Goal: Task Accomplishment & Management: Complete application form

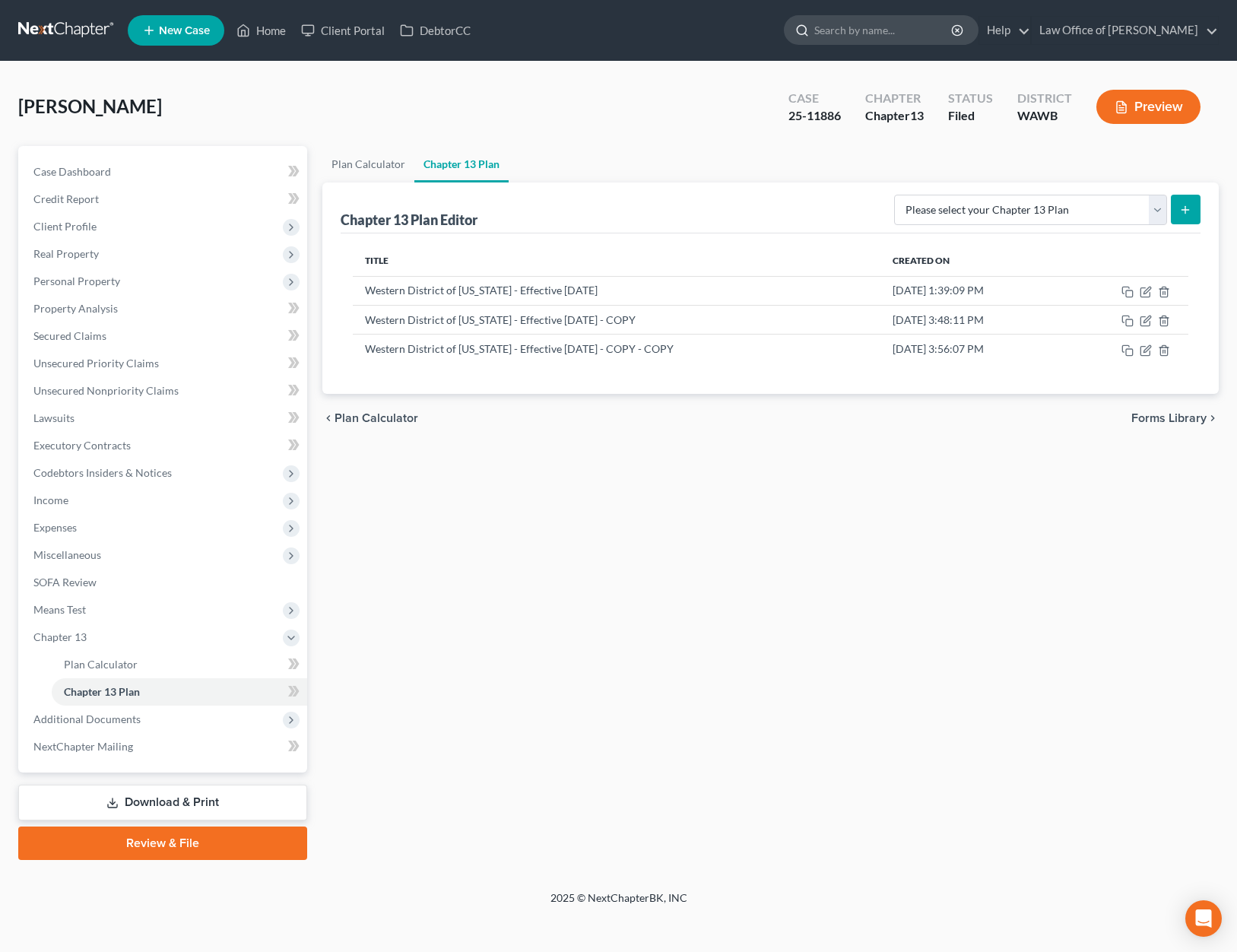
click at [903, 32] on input "search" at bounding box center [883, 30] width 139 height 28
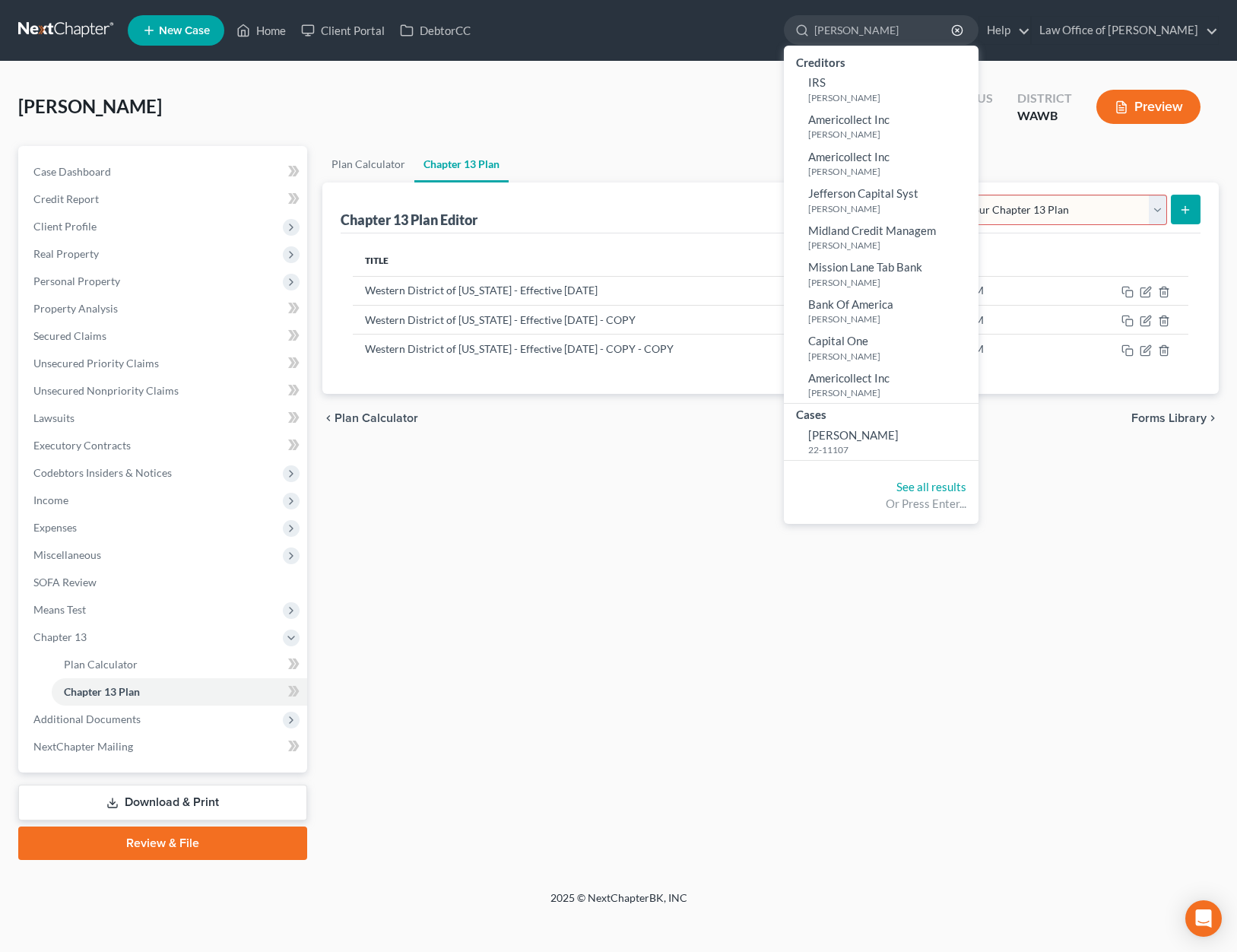
drag, startPoint x: 926, startPoint y: 33, endPoint x: 775, endPoint y: 12, distance: 152.5
click at [779, 13] on ul "New Case Home Client Portal DebtorCC [PERSON_NAME] - No Result - Creditors IRS …" at bounding box center [673, 30] width 1091 height 39
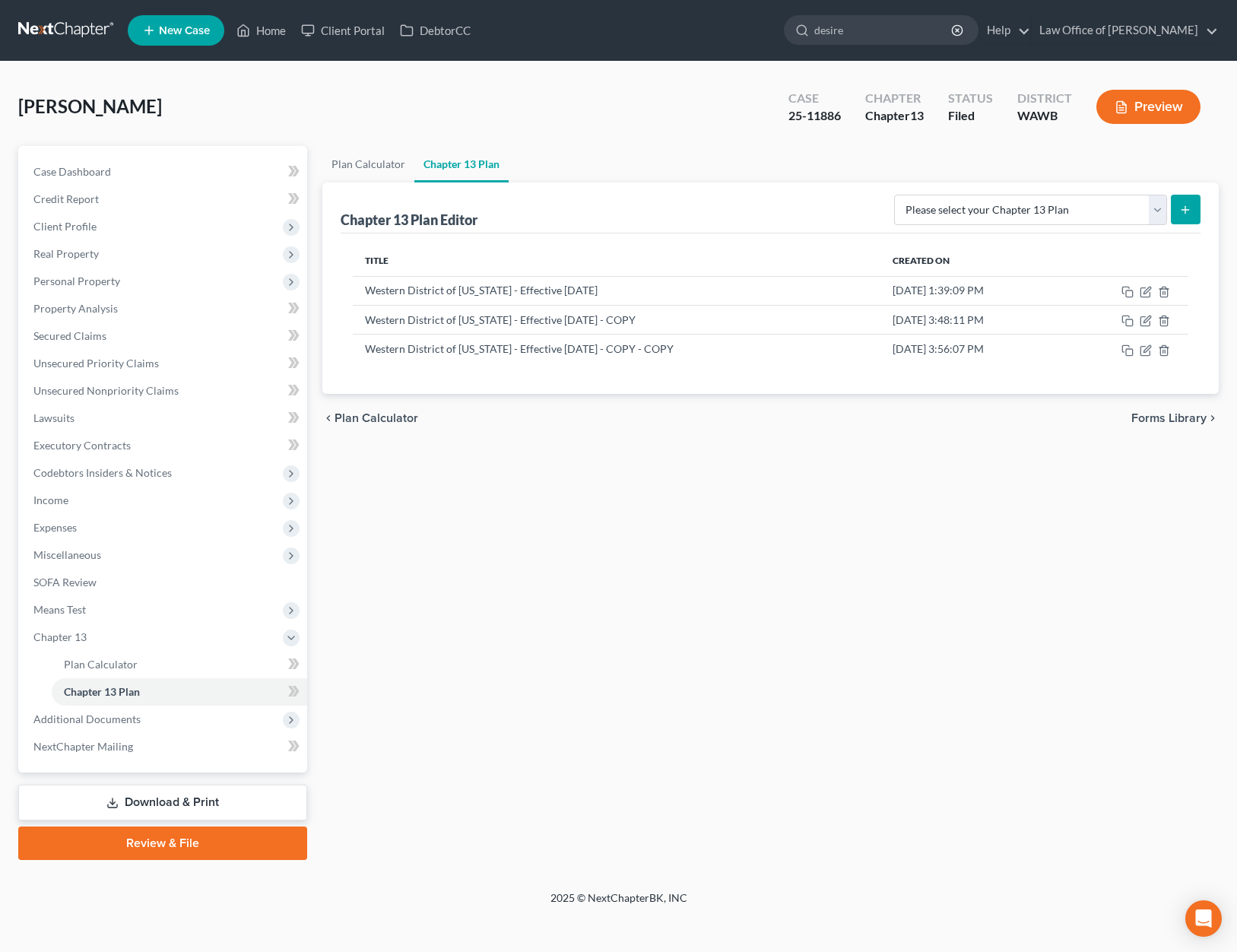
type input "[PERSON_NAME]"
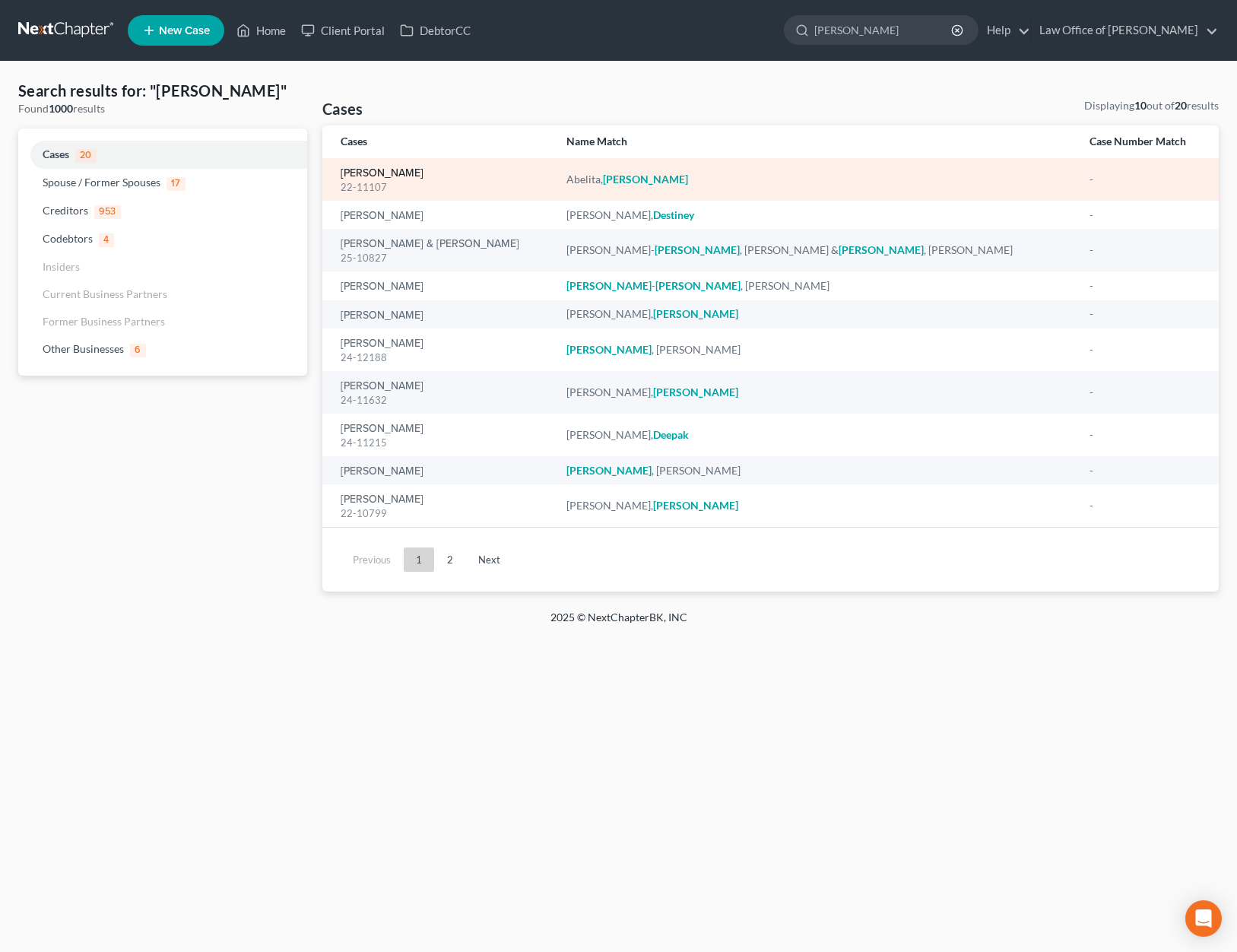
click at [386, 168] on link "[PERSON_NAME]" at bounding box center [382, 173] width 83 height 10
select select "6"
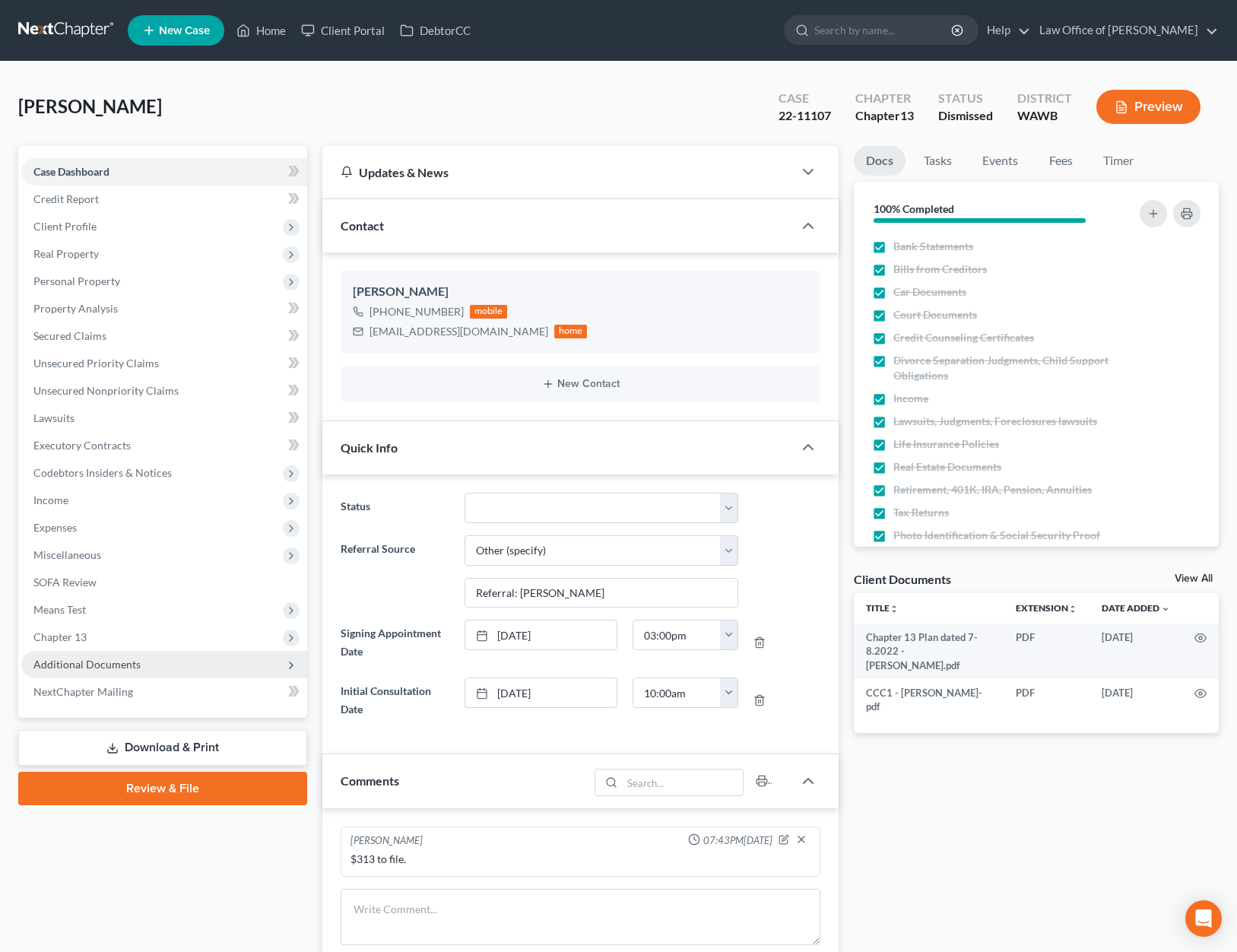
click at [189, 661] on span "Additional Documents" at bounding box center [164, 664] width 286 height 27
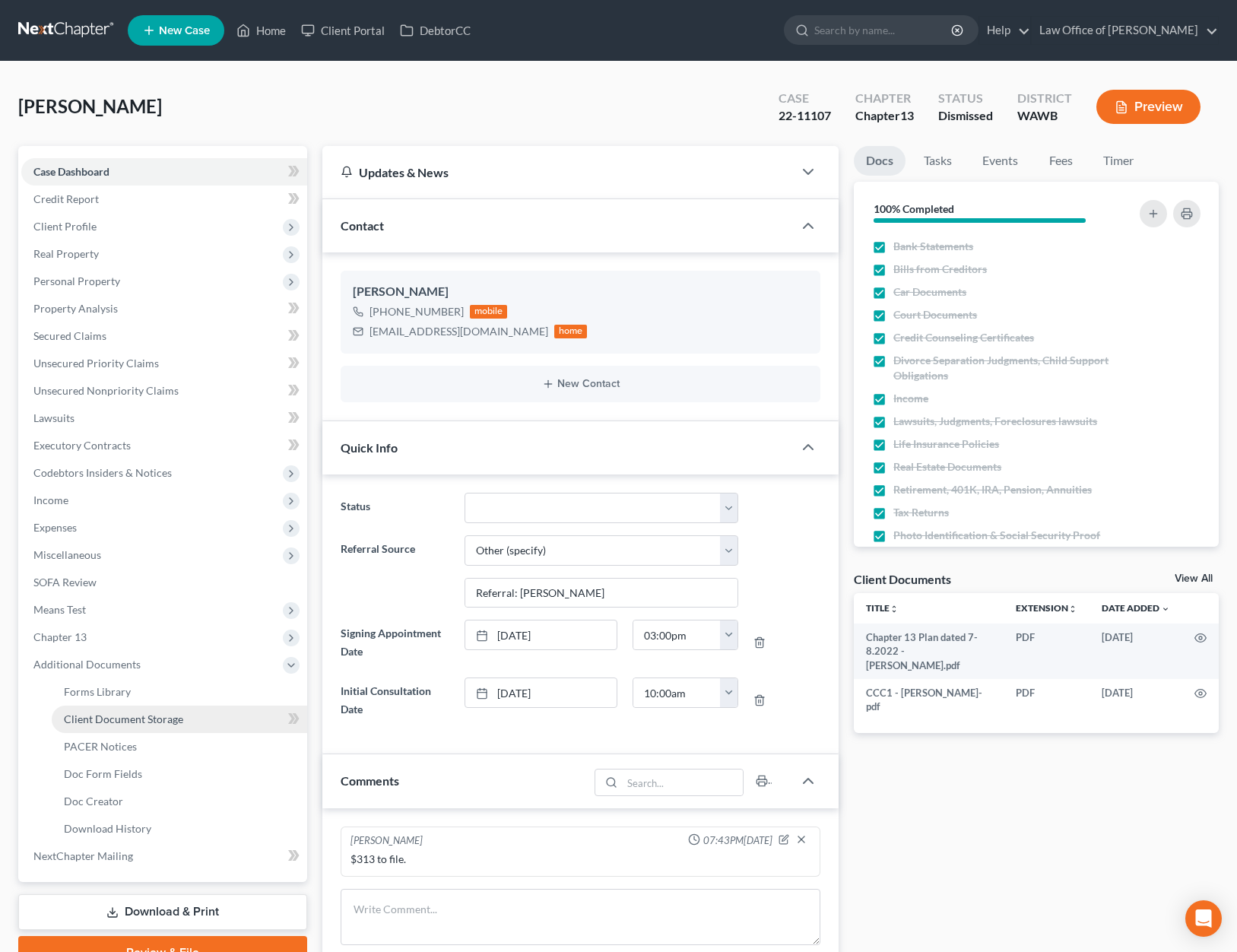
click at [153, 712] on link "Client Document Storage" at bounding box center [180, 718] width 255 height 27
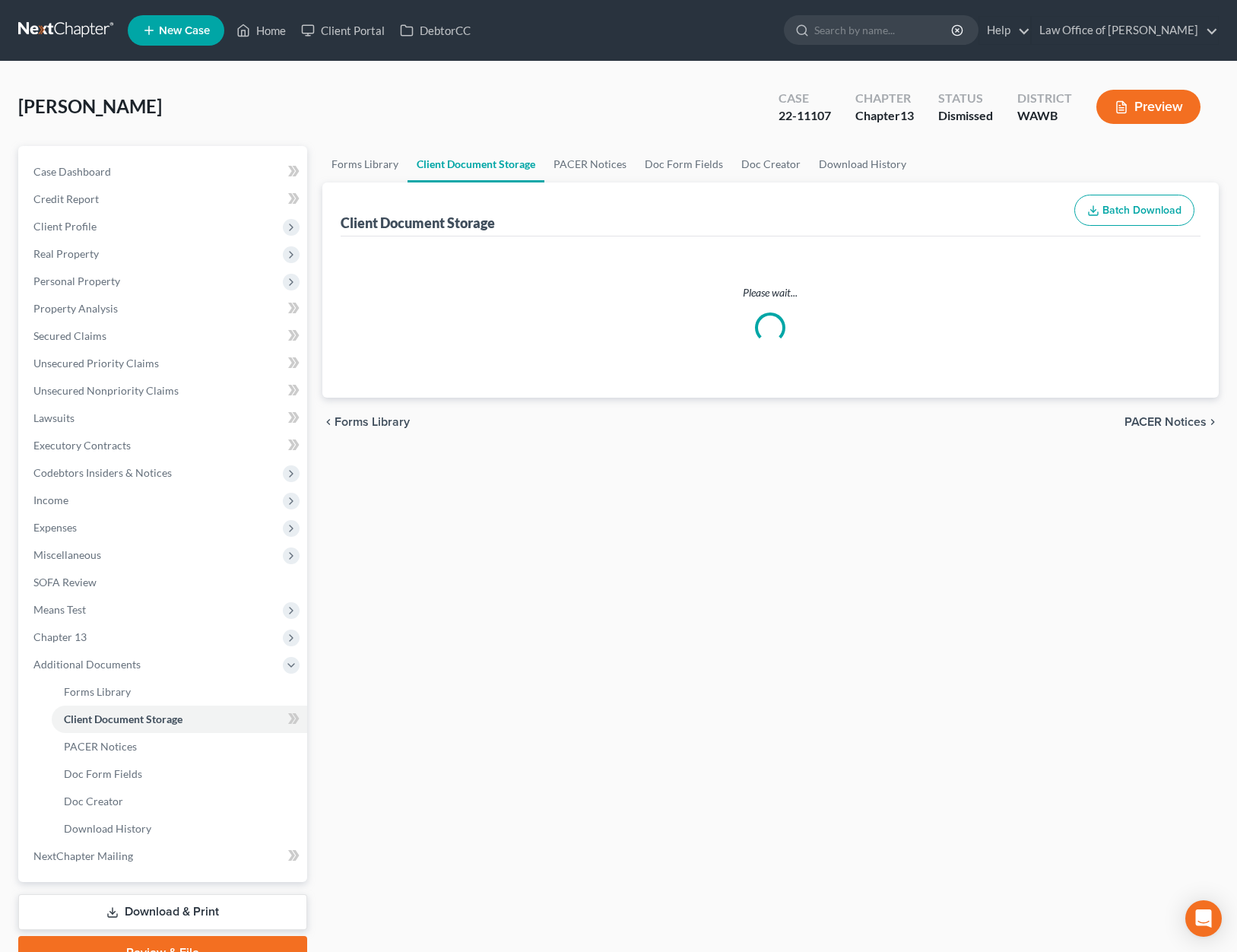
select select "0"
select select "3"
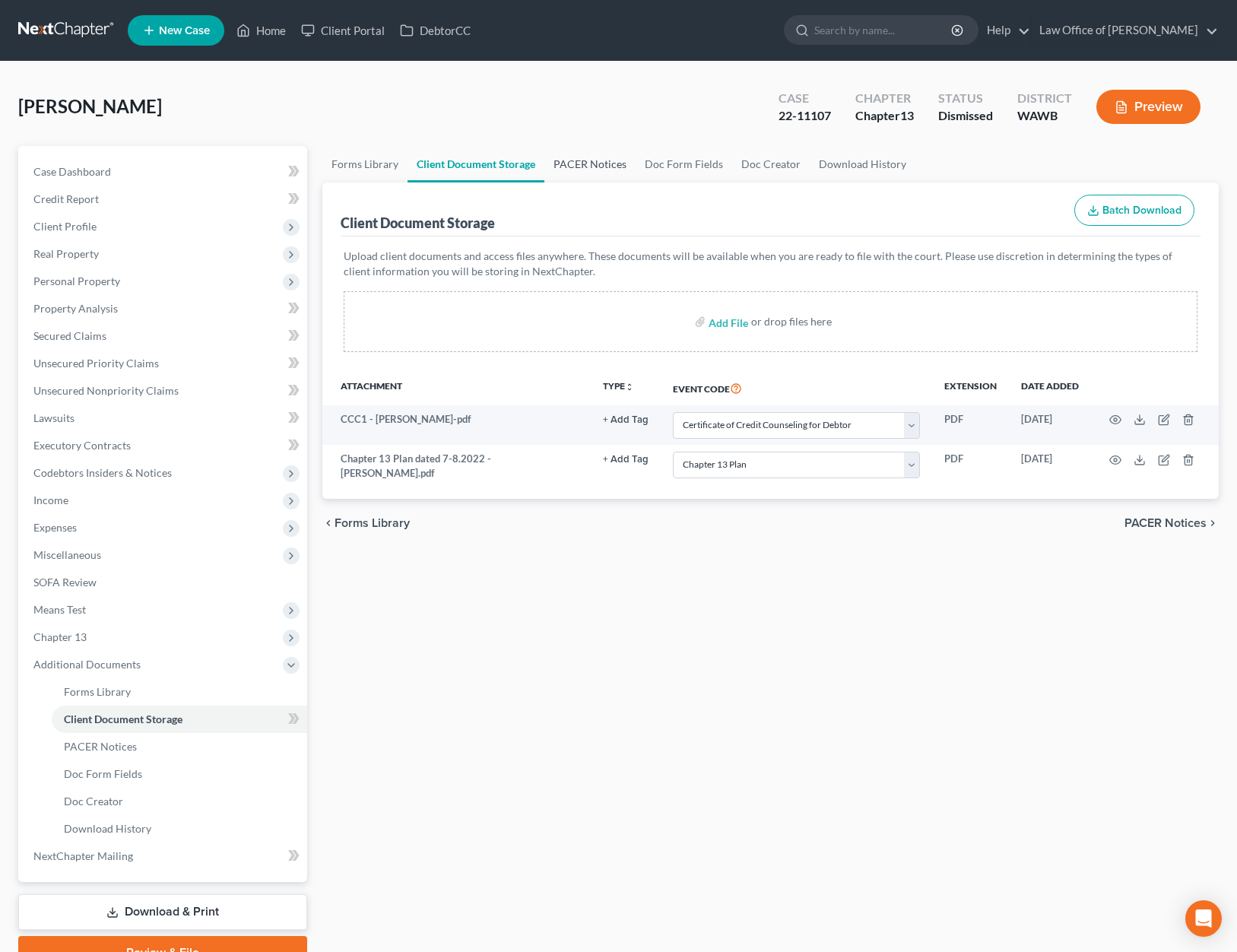
click at [565, 164] on link "PACER Notices" at bounding box center [590, 164] width 91 height 36
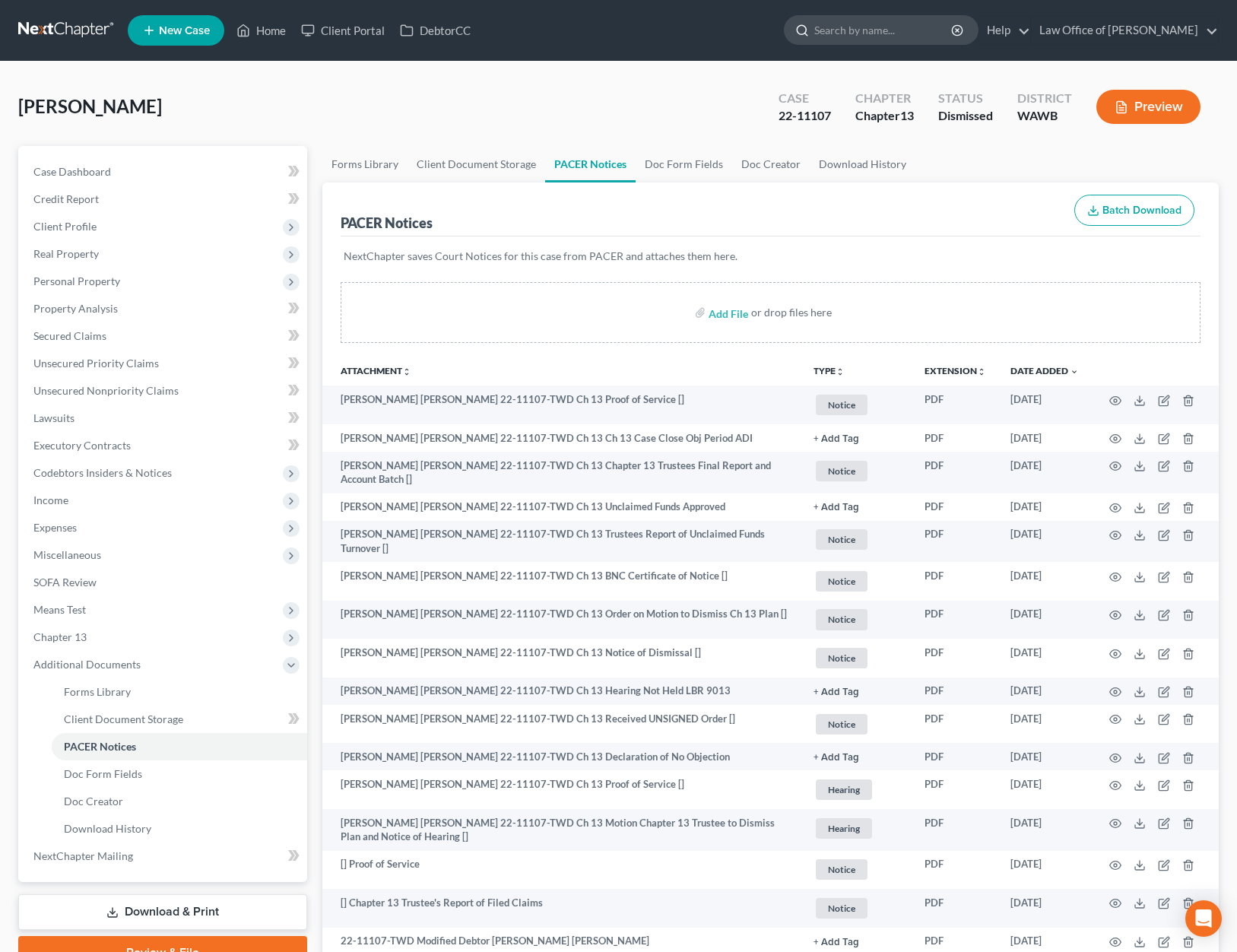
click at [886, 27] on input "search" at bounding box center [883, 30] width 139 height 28
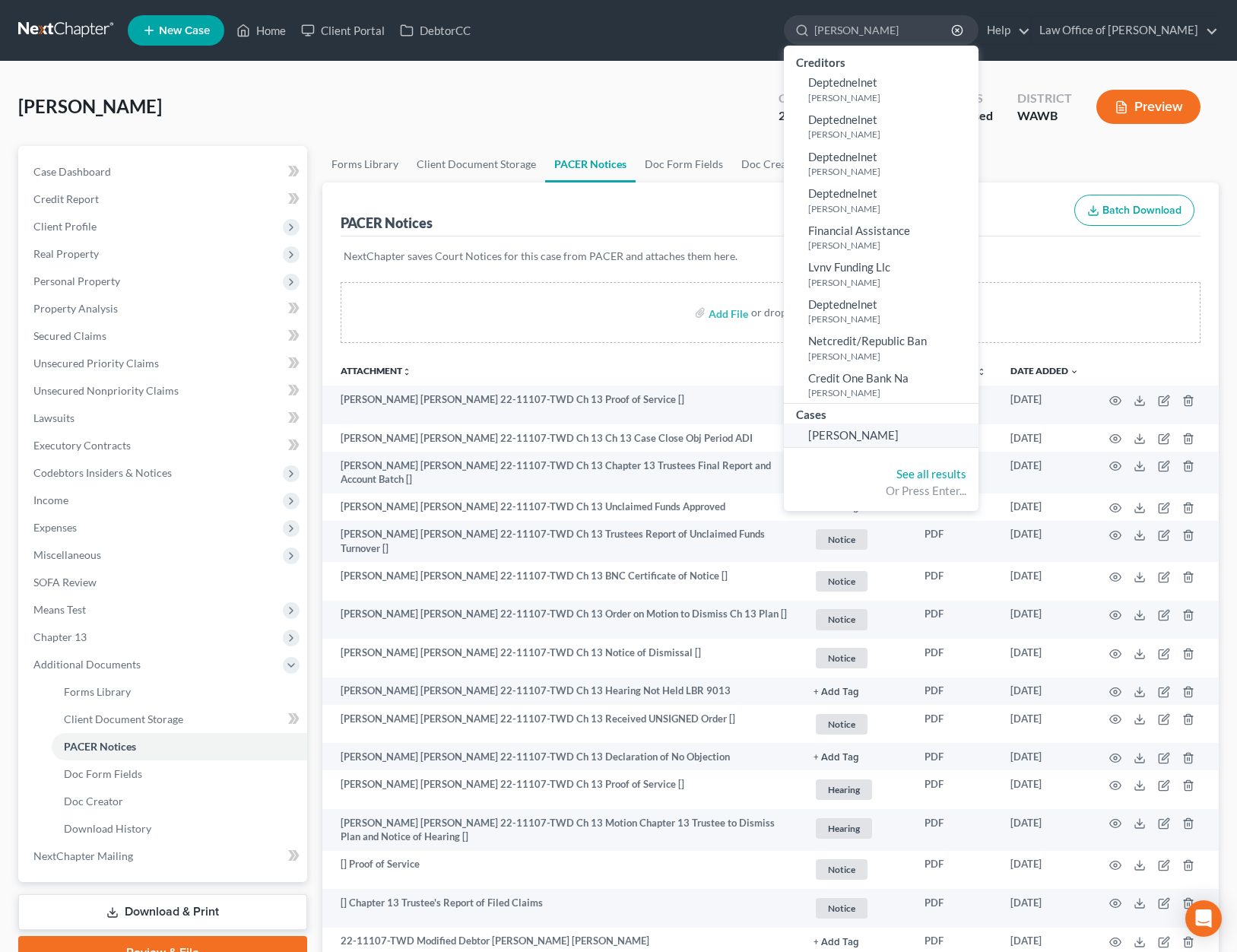
type input "[PERSON_NAME]"
click at [900, 426] on link "[PERSON_NAME]" at bounding box center [881, 435] width 195 height 23
select select "1"
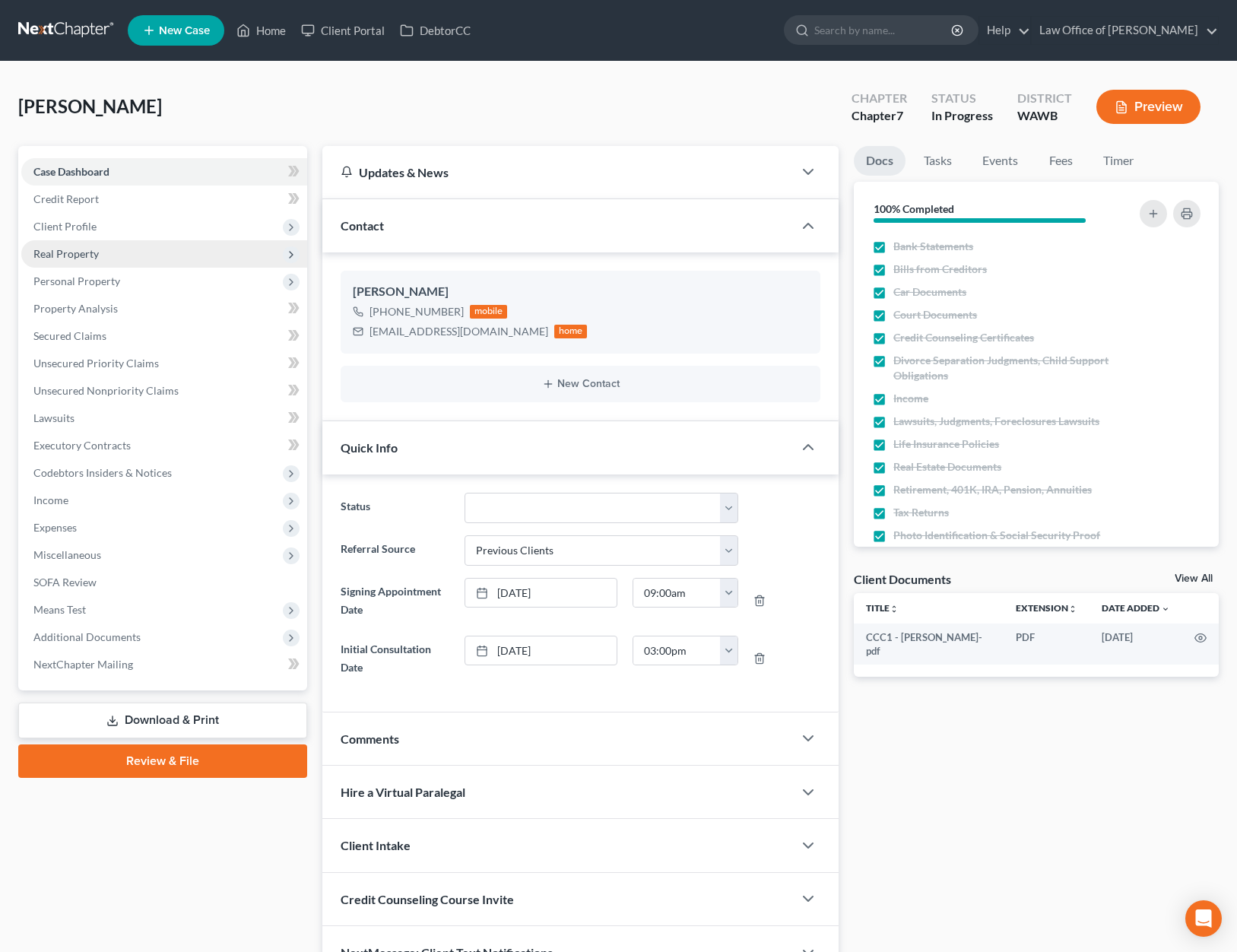
click at [157, 263] on span "Real Property" at bounding box center [164, 253] width 286 height 27
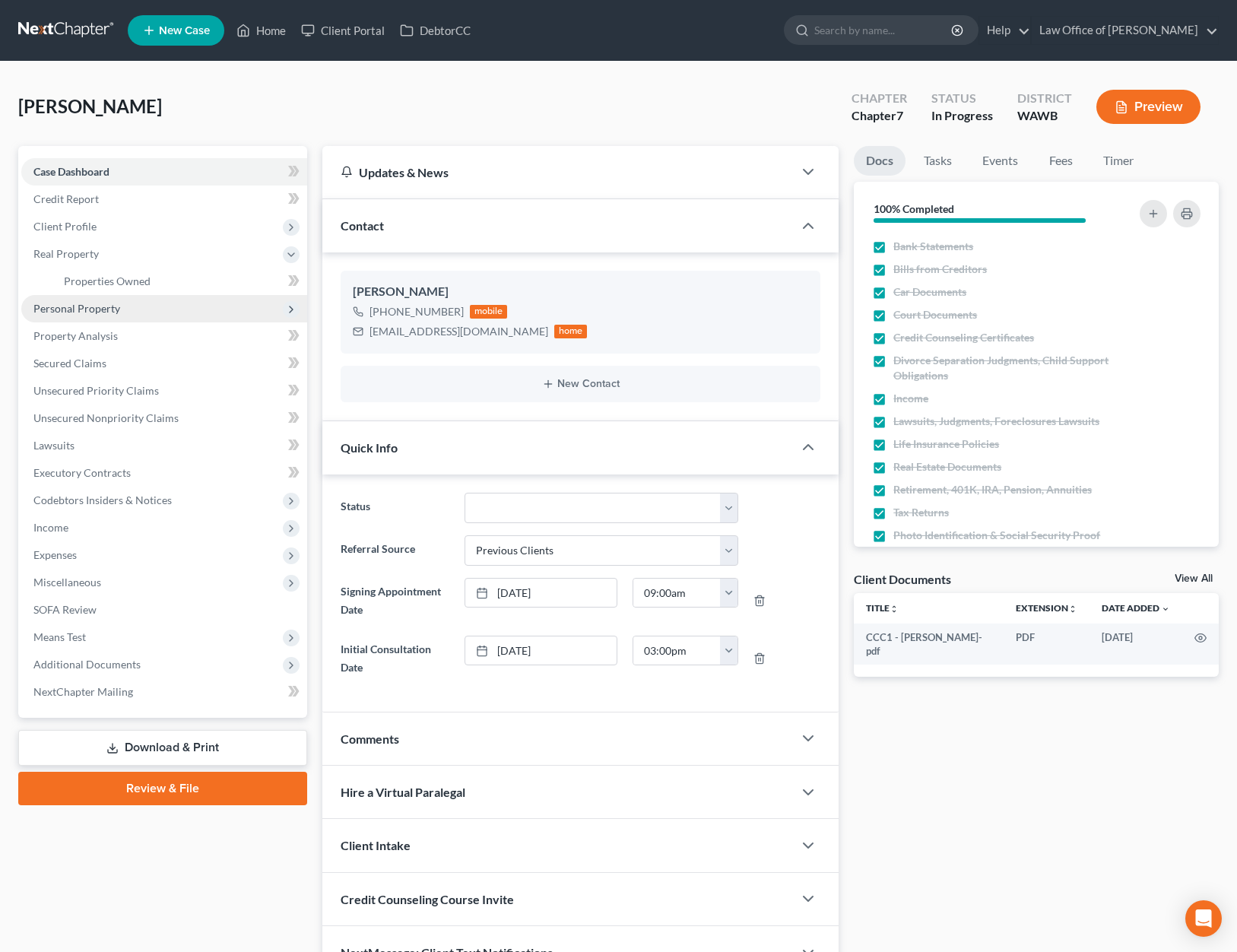
click at [146, 302] on span "Personal Property" at bounding box center [164, 308] width 286 height 27
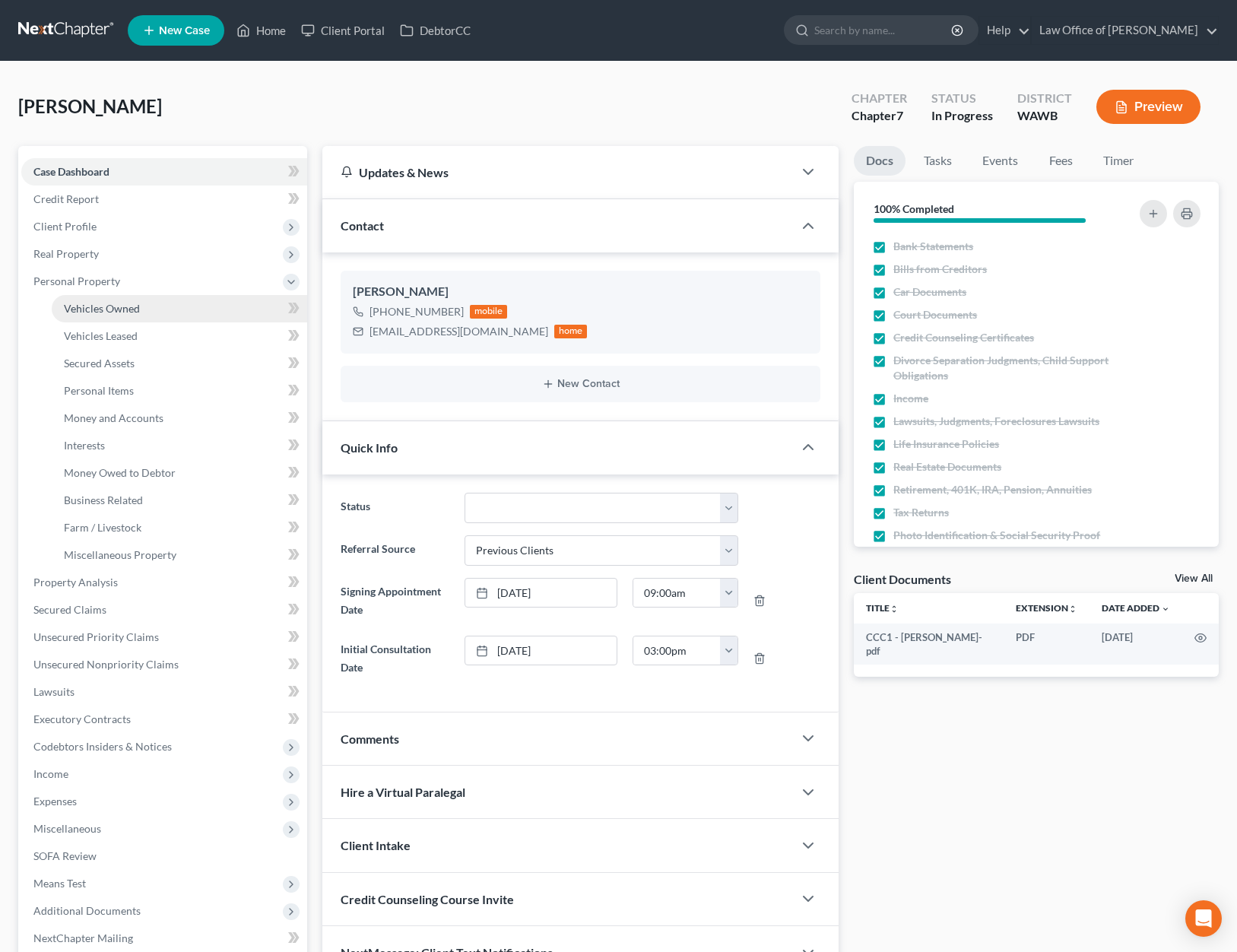
click at [139, 307] on link "Vehicles Owned" at bounding box center [180, 308] width 255 height 27
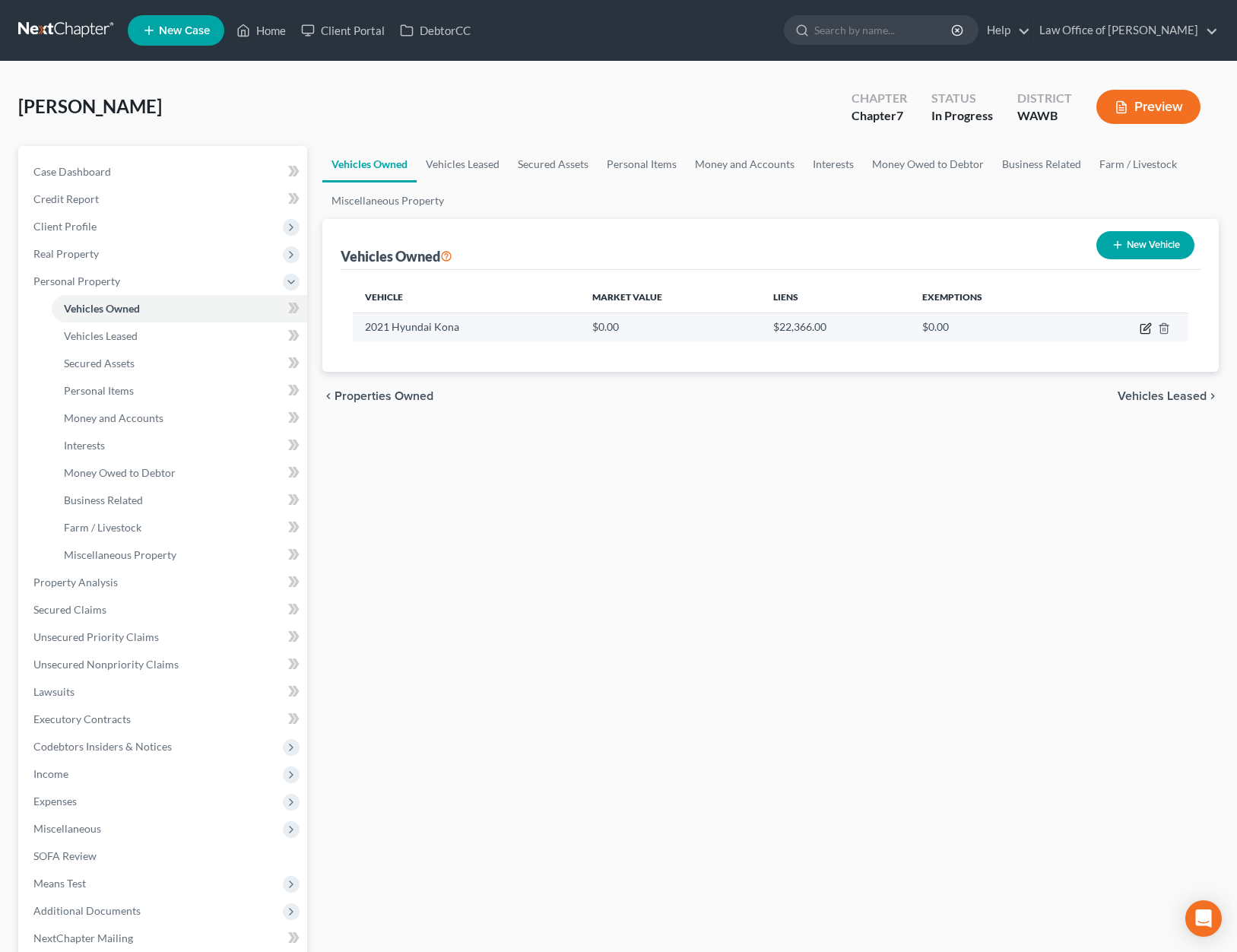
click at [1150, 329] on icon "button" at bounding box center [1145, 328] width 12 height 12
select select "0"
select select "5"
select select "0"
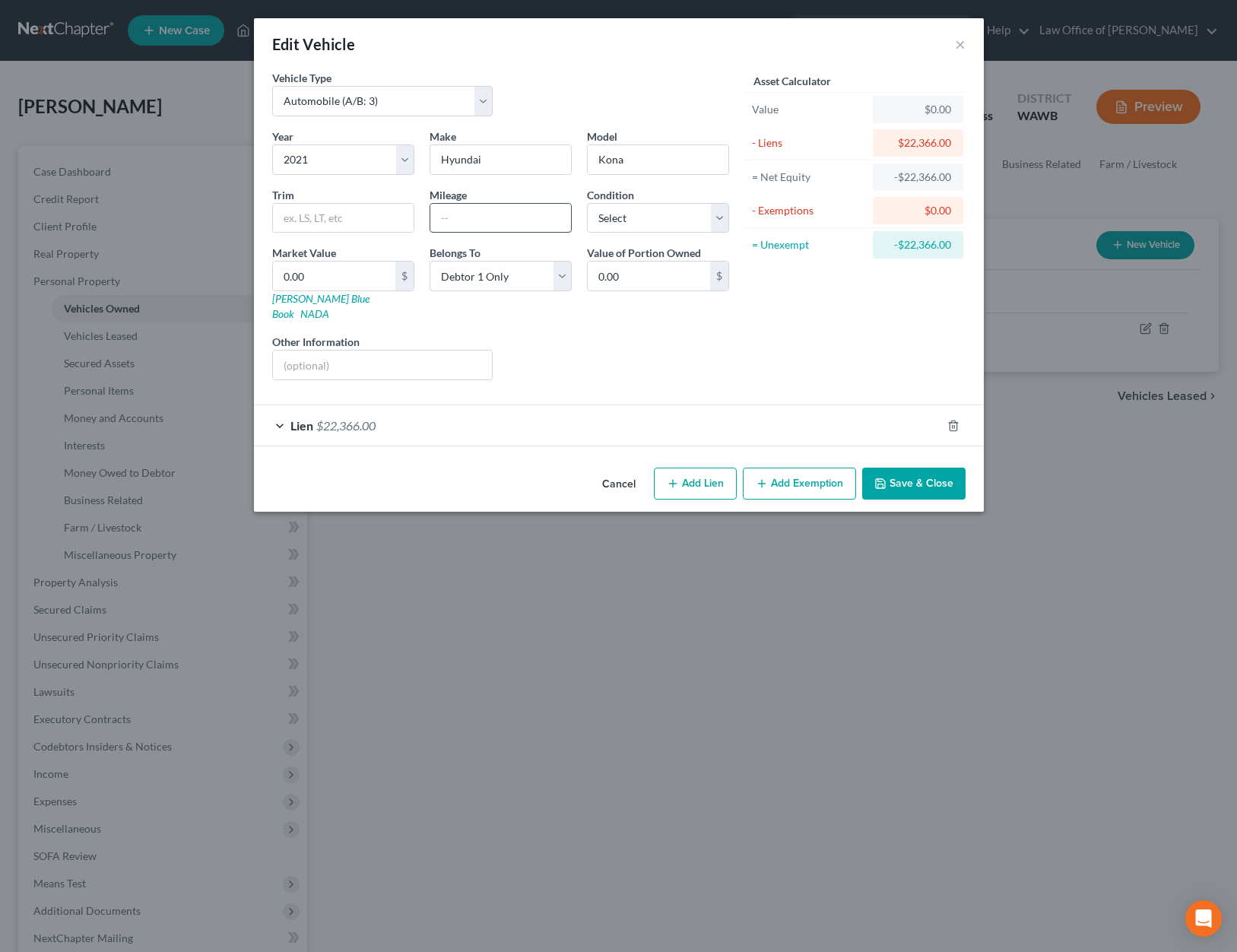
click at [501, 217] on input "text" at bounding box center [500, 218] width 141 height 29
click at [452, 221] on input "47983" at bounding box center [500, 218] width 141 height 29
type input "47,983"
click at [785, 467] on button "Add Exemption" at bounding box center [800, 483] width 114 height 32
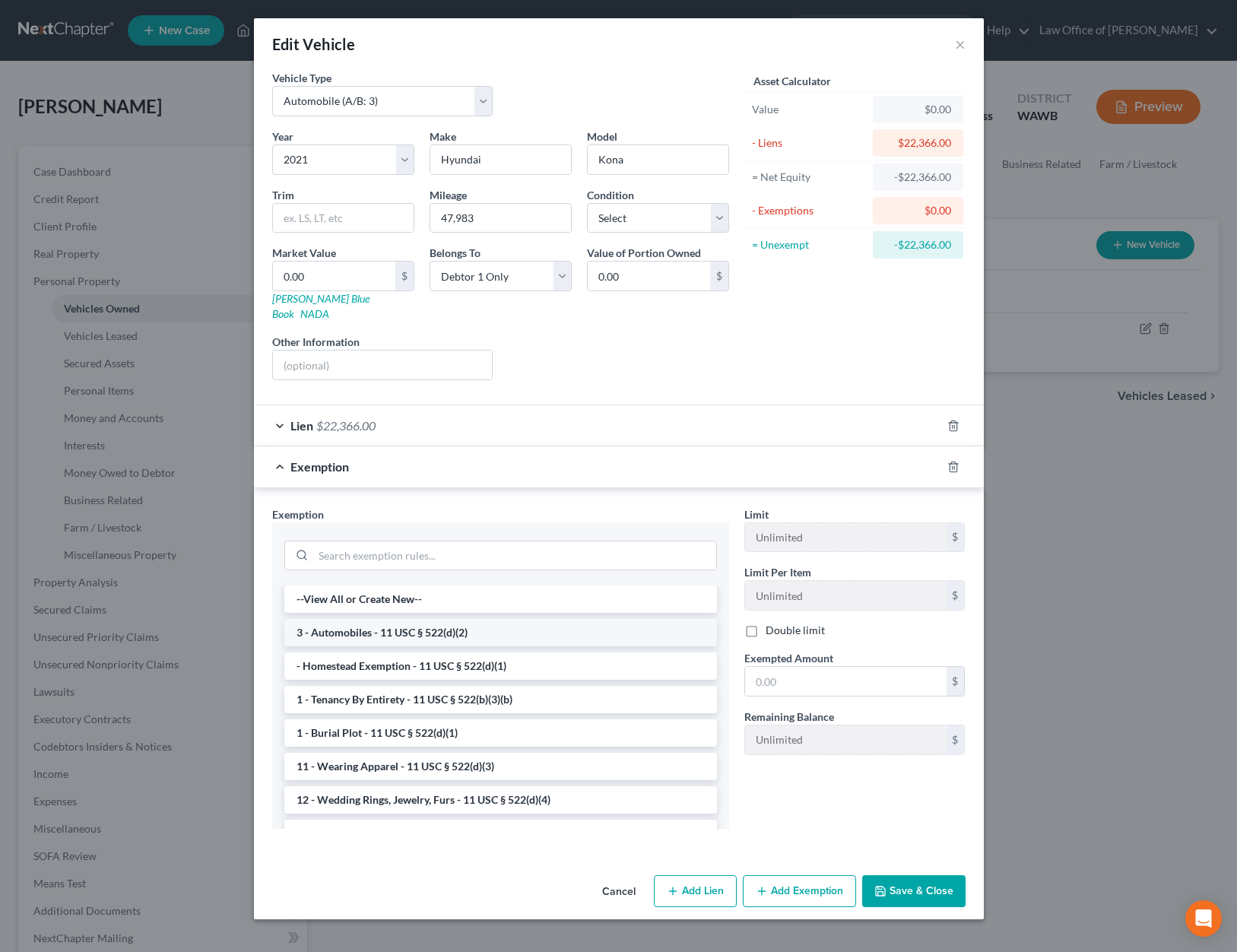
click at [619, 619] on li "3 - Automobiles - 11 USC § 522(d)(2)" at bounding box center [500, 632] width 433 height 27
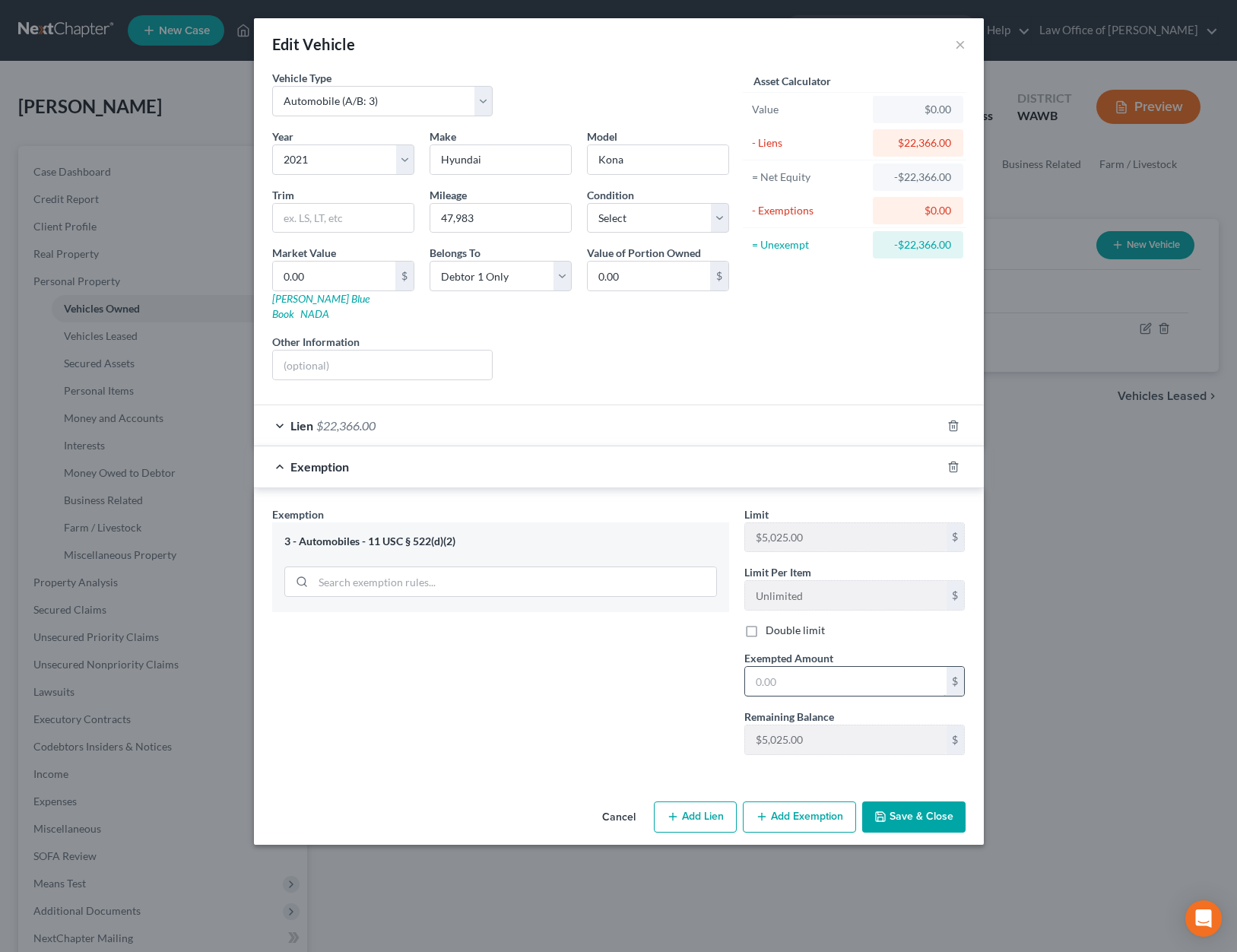
click at [810, 666] on input "text" at bounding box center [845, 680] width 201 height 29
type input "00"
drag, startPoint x: 758, startPoint y: 666, endPoint x: 620, endPoint y: 656, distance: 138.4
click at [620, 656] on div "Exemption Set must be selected for CA. Exemption * 3 - Automobiles - 11 USC § 5…" at bounding box center [618, 637] width 708 height 261
click at [948, 803] on button "Save & Close" at bounding box center [913, 817] width 103 height 32
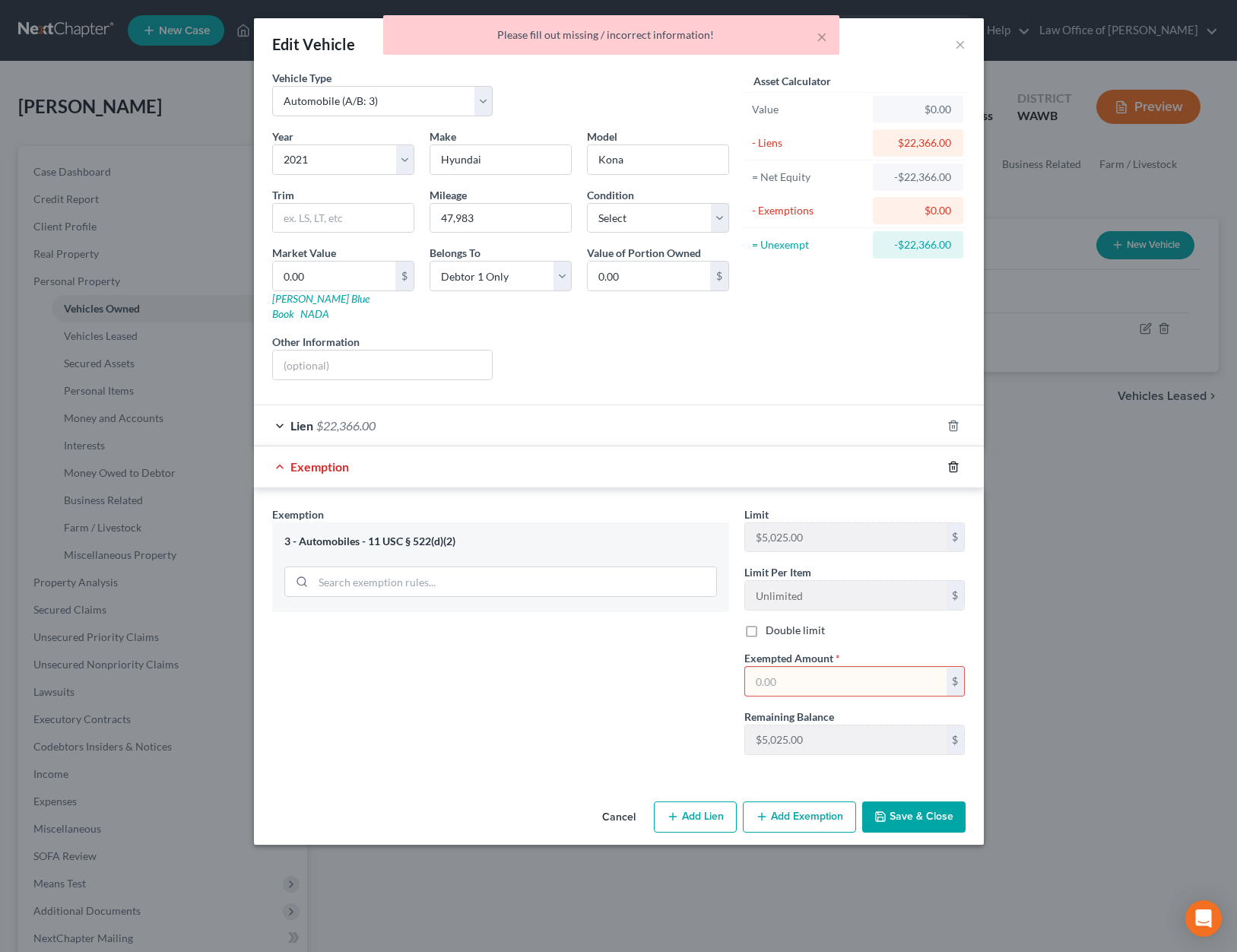
click at [950, 461] on icon "button" at bounding box center [953, 466] width 12 height 12
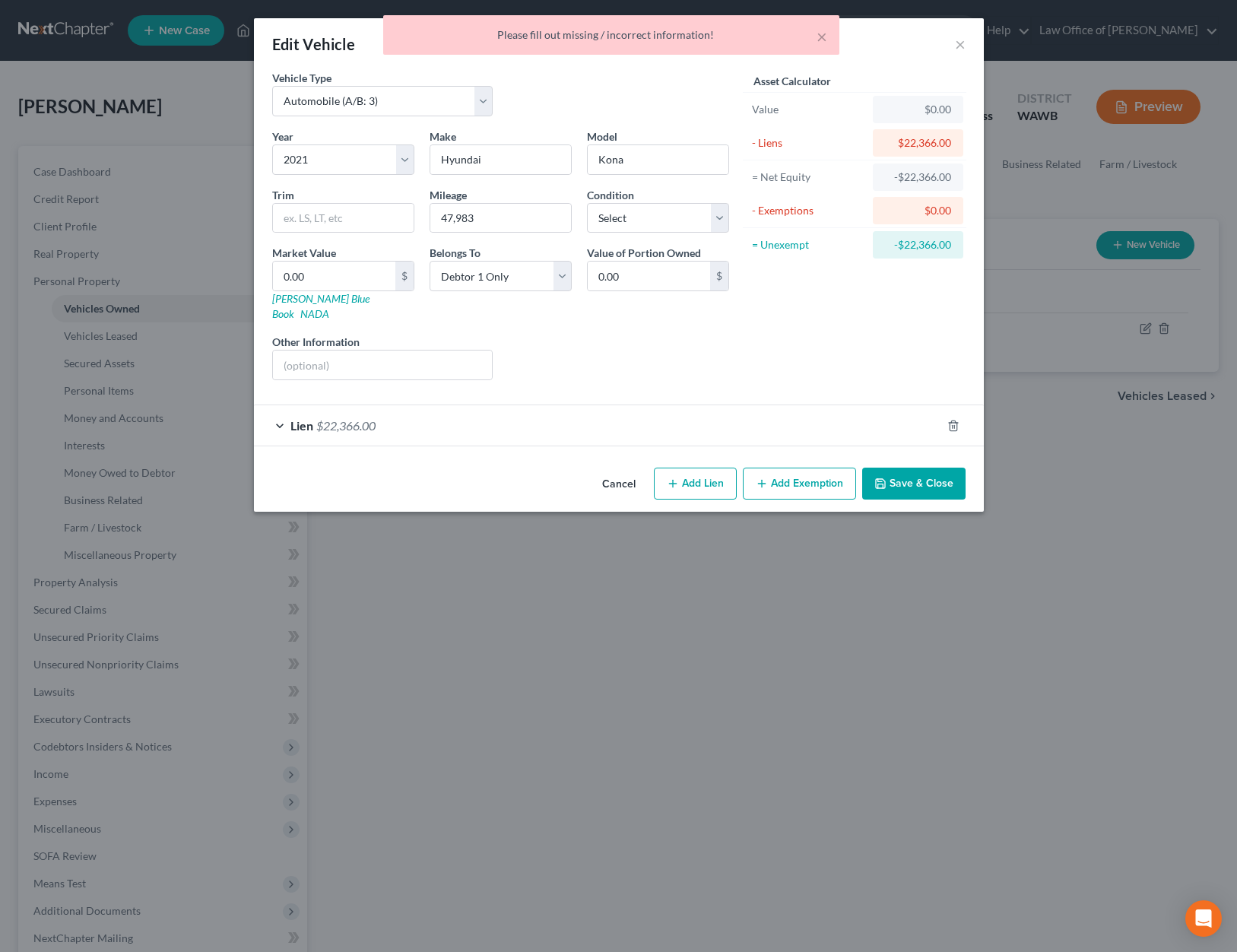
click at [921, 479] on button "Save & Close" at bounding box center [913, 483] width 103 height 32
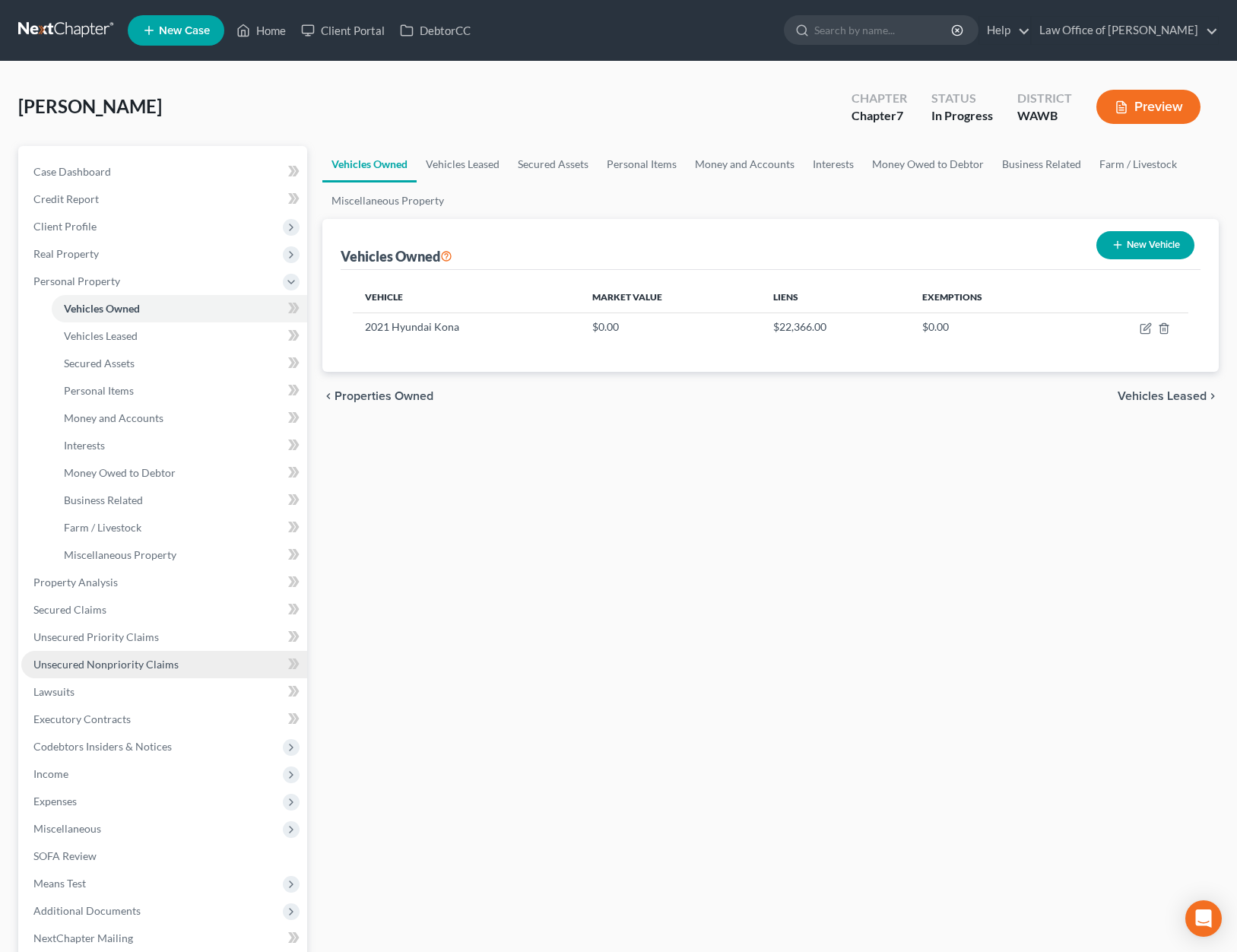
click at [130, 664] on span "Unsecured Nonpriority Claims" at bounding box center [106, 664] width 145 height 13
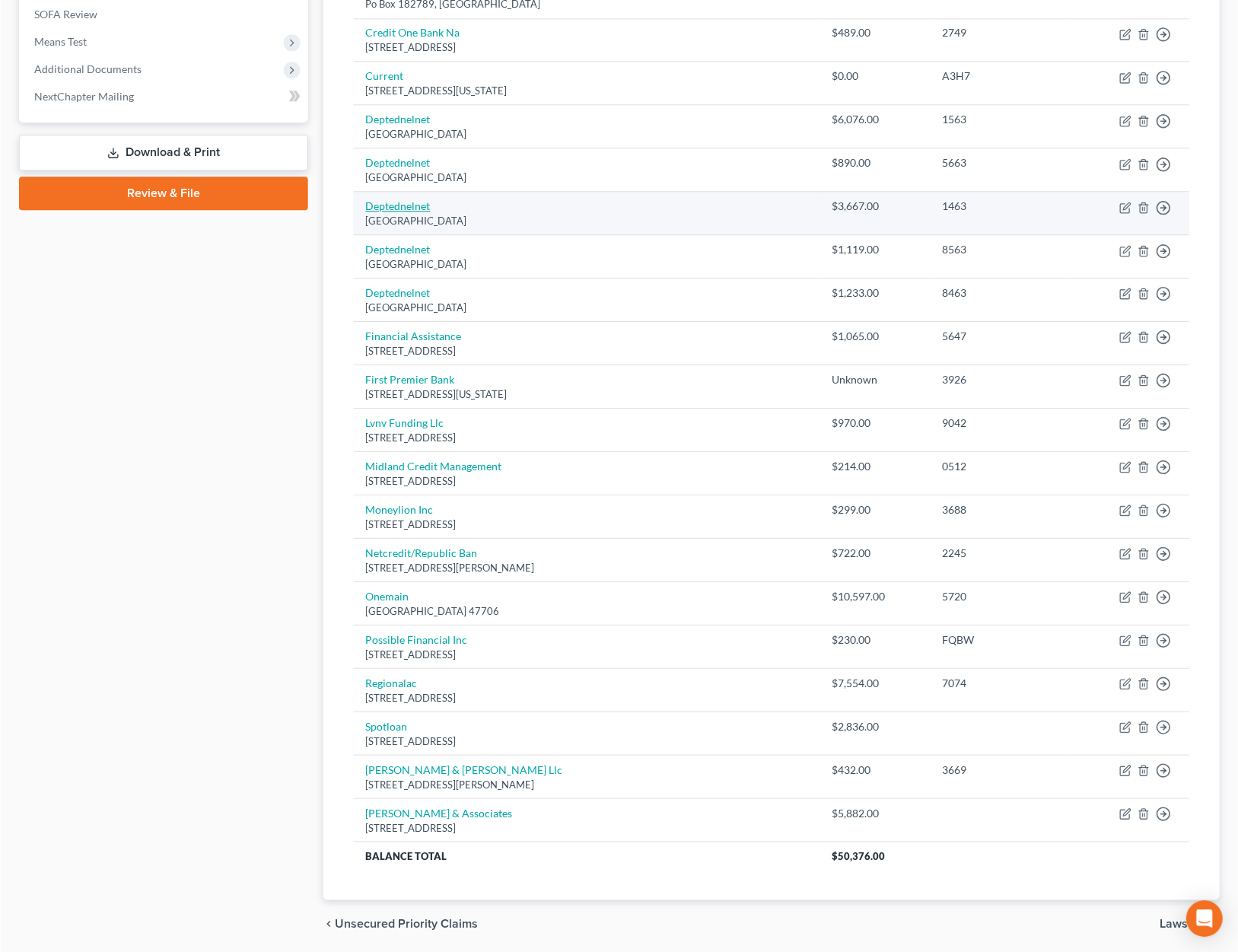
scroll to position [622, 0]
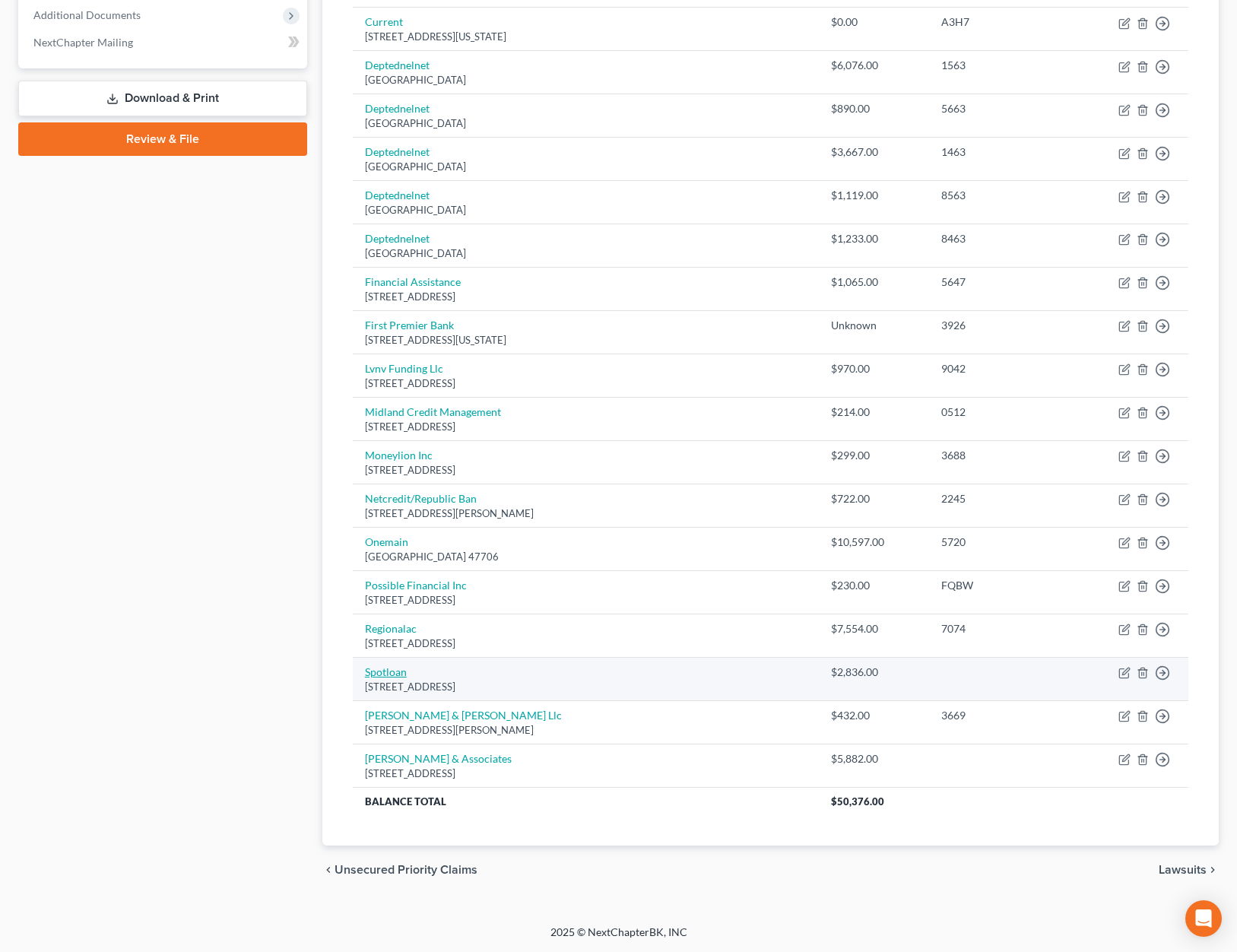
click at [383, 671] on link "Spotloan" at bounding box center [385, 672] width 42 height 13
select select "29"
select select "0"
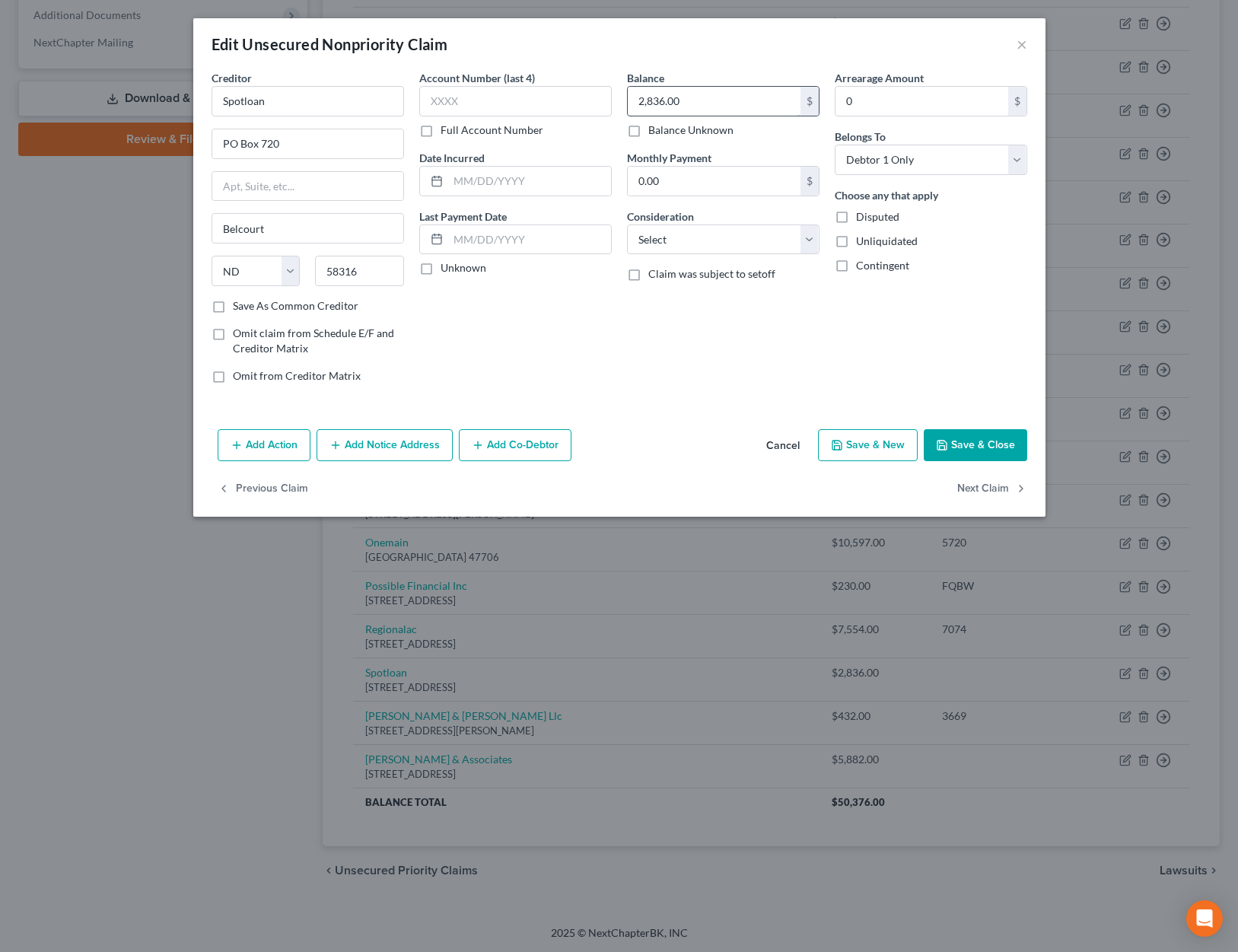
click at [671, 106] on input "2,836.00" at bounding box center [714, 101] width 172 height 29
click at [978, 438] on button "Save & Close" at bounding box center [975, 445] width 103 height 32
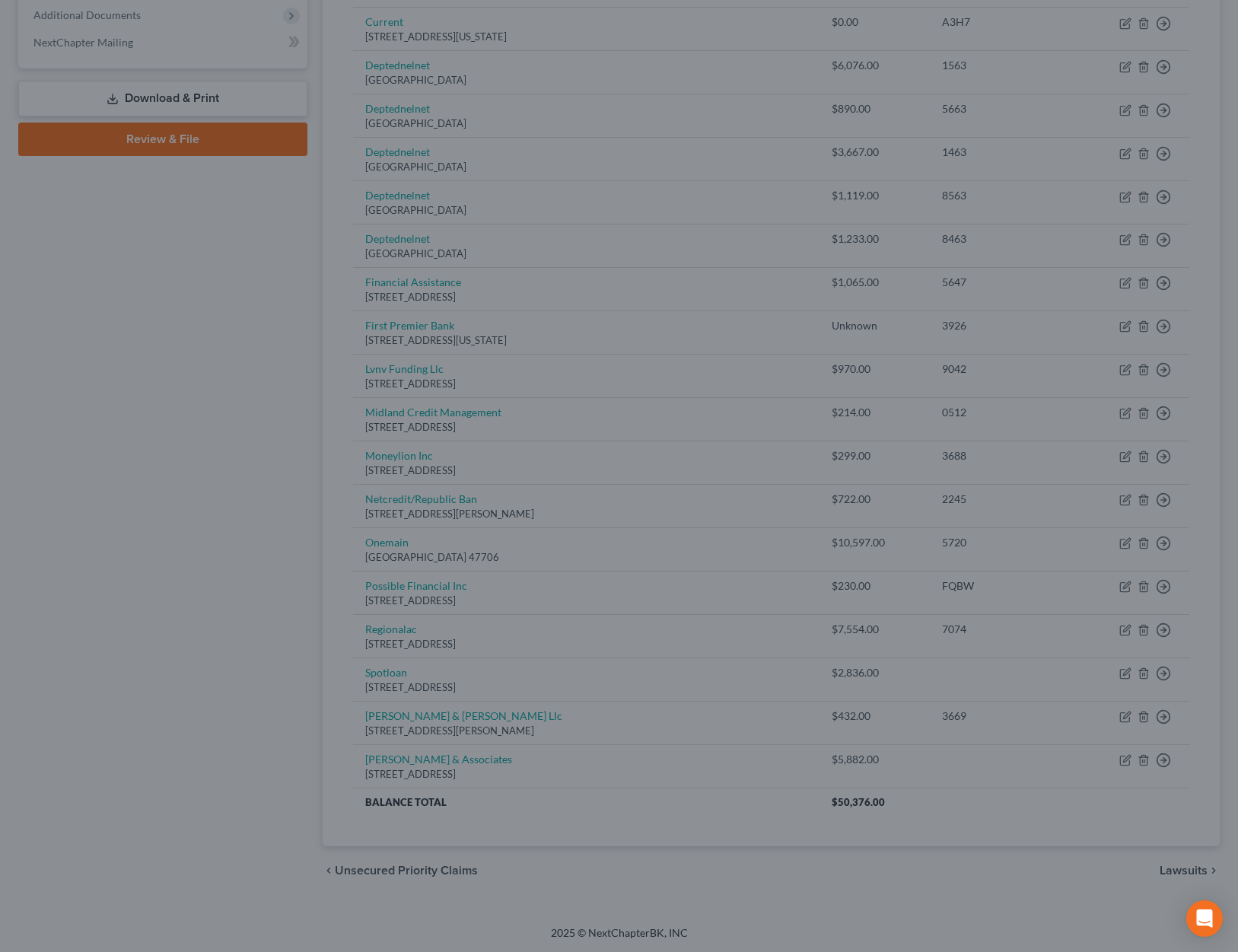
type input "800.00"
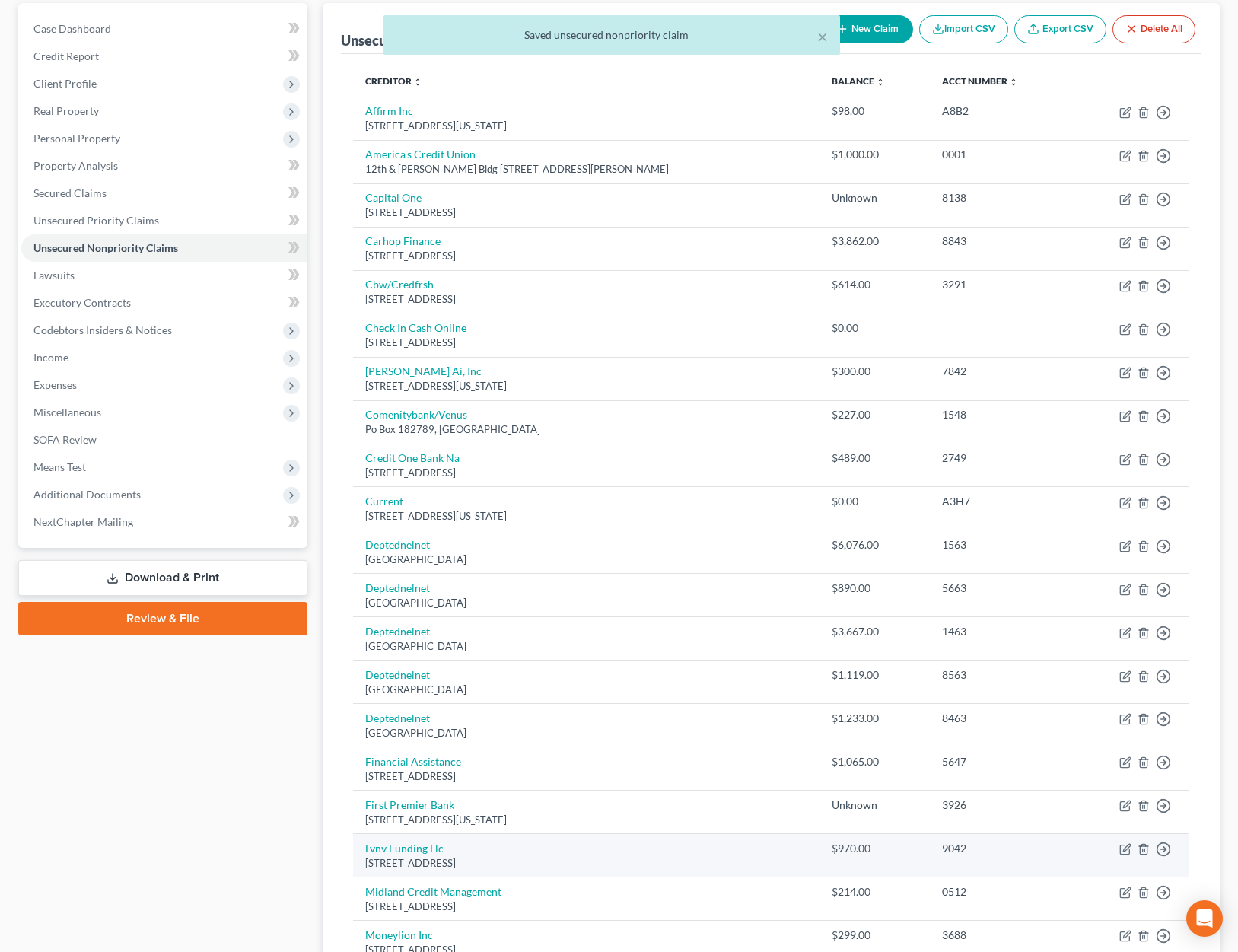
scroll to position [144, 0]
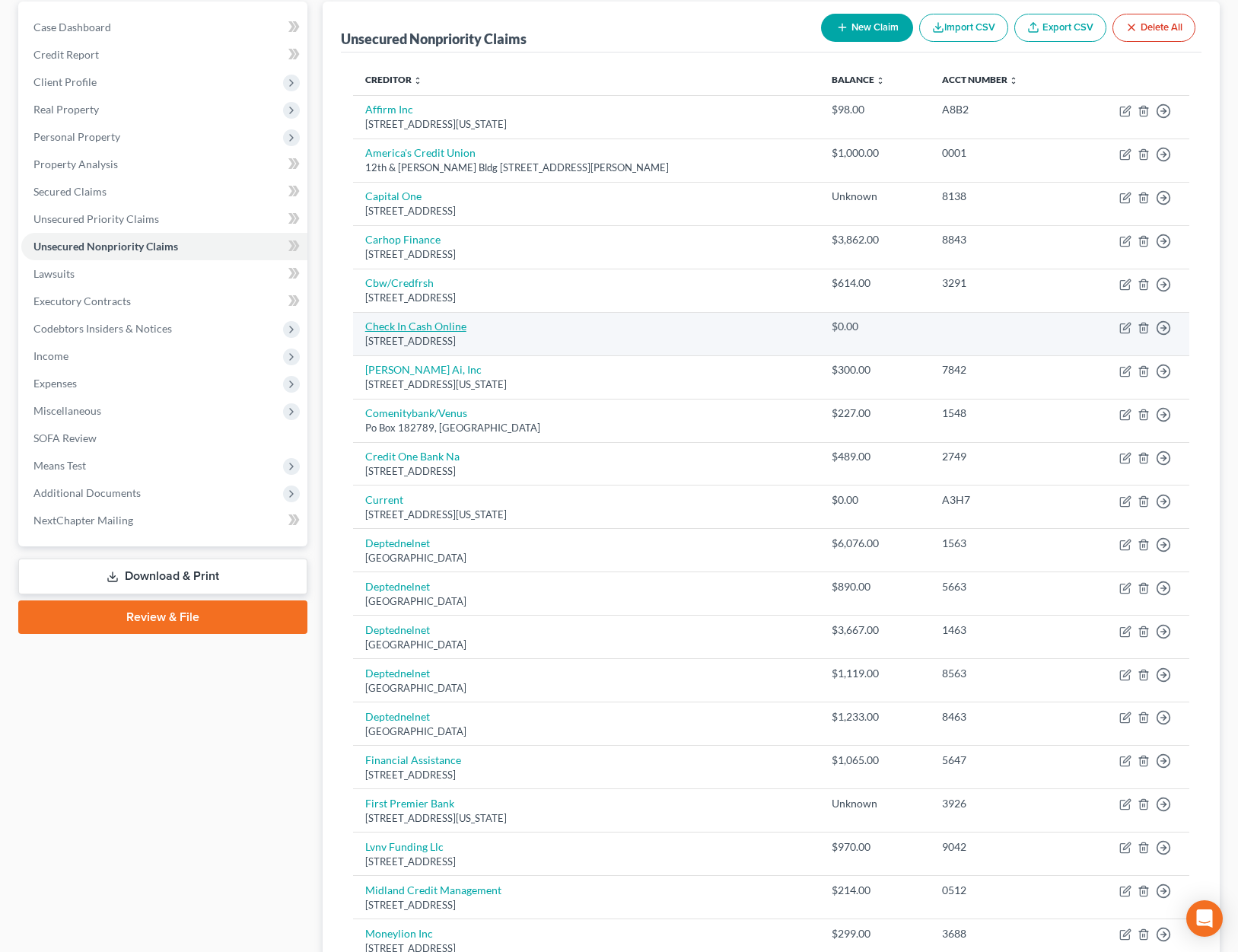
click at [425, 325] on link "Check In Cash Online" at bounding box center [415, 326] width 102 height 13
select select "36"
select select "0"
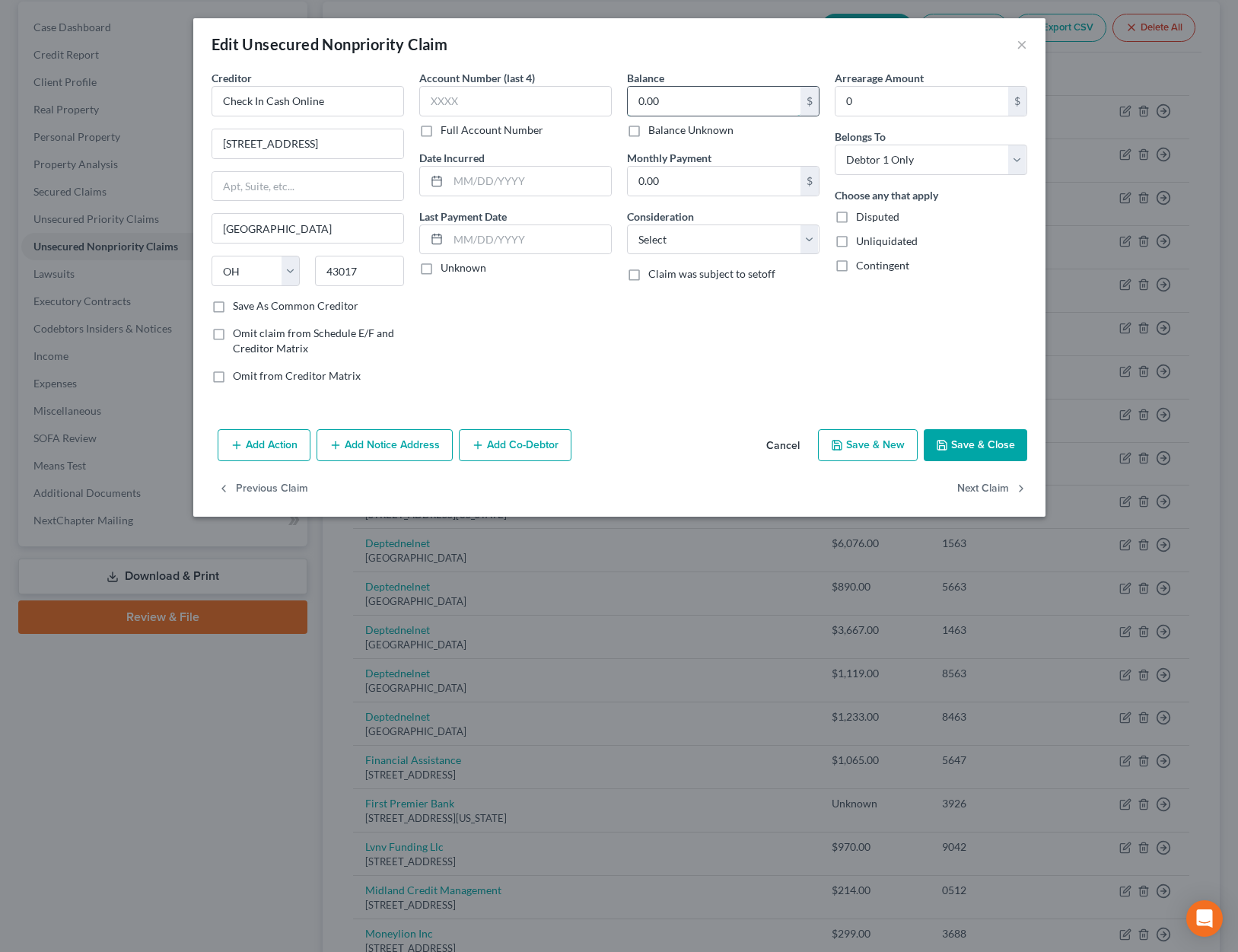
click at [687, 98] on input "0.00" at bounding box center [714, 101] width 172 height 29
click at [977, 442] on button "Save & Close" at bounding box center [975, 445] width 103 height 32
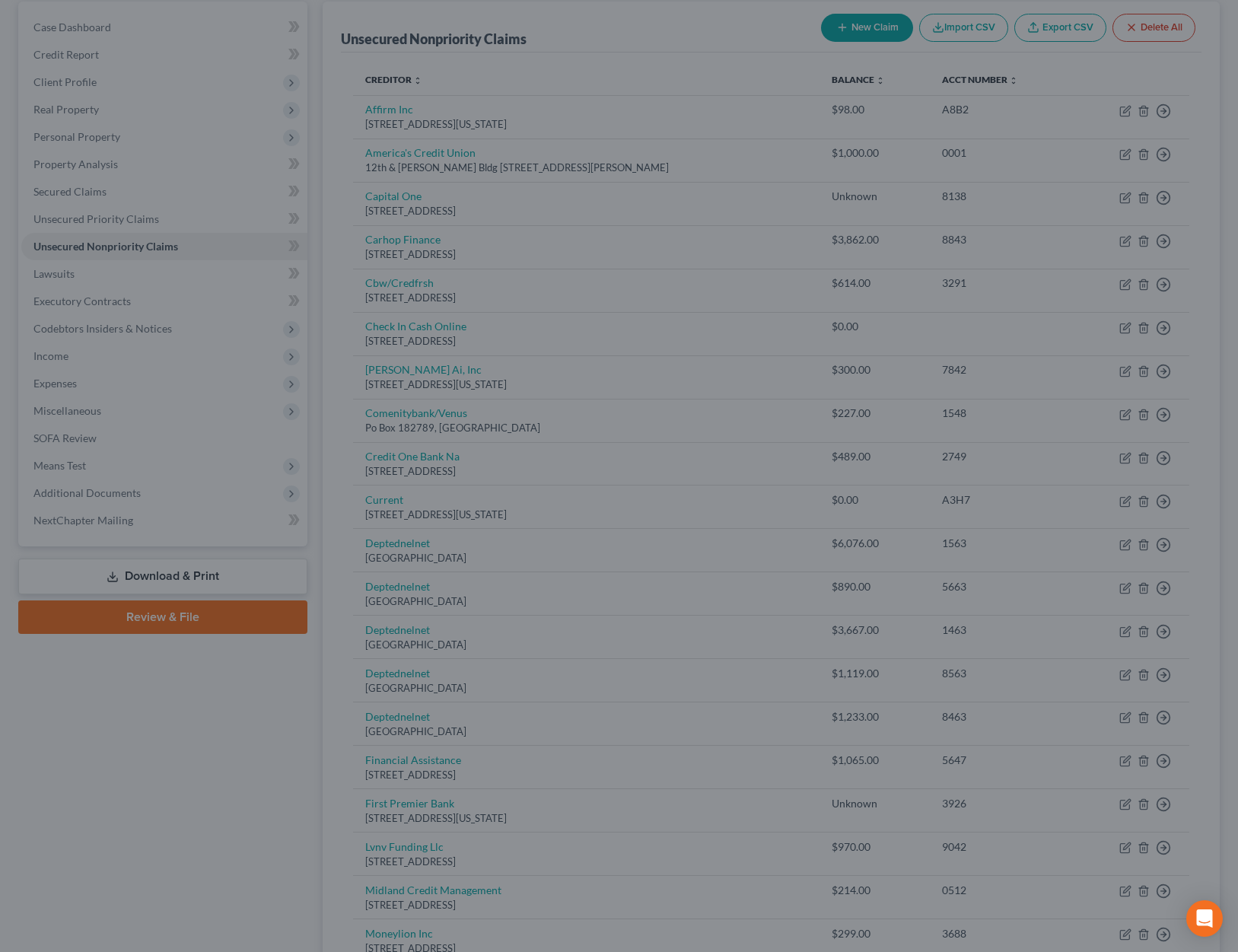
type input "250.00"
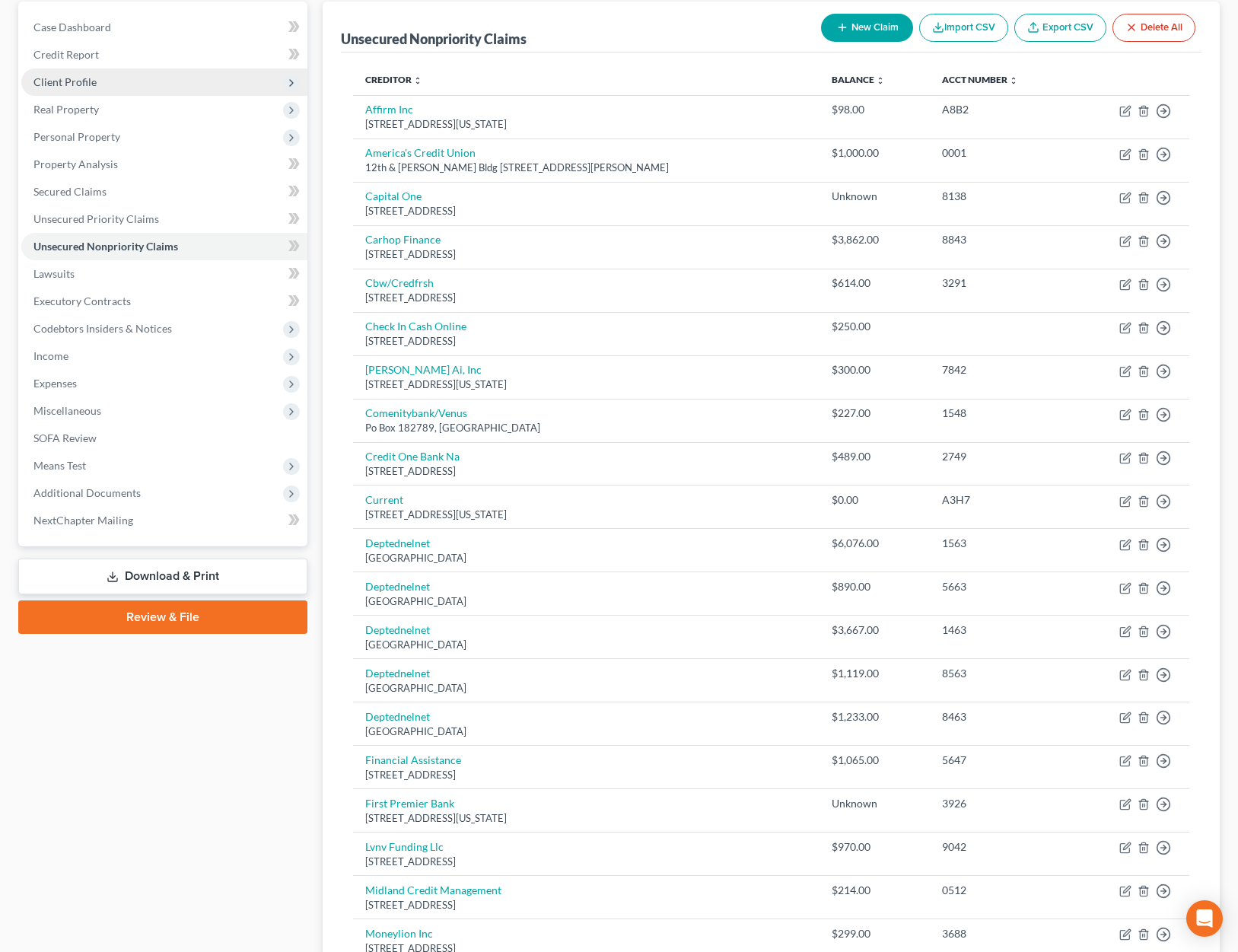
click at [198, 85] on span "Client Profile" at bounding box center [164, 82] width 286 height 27
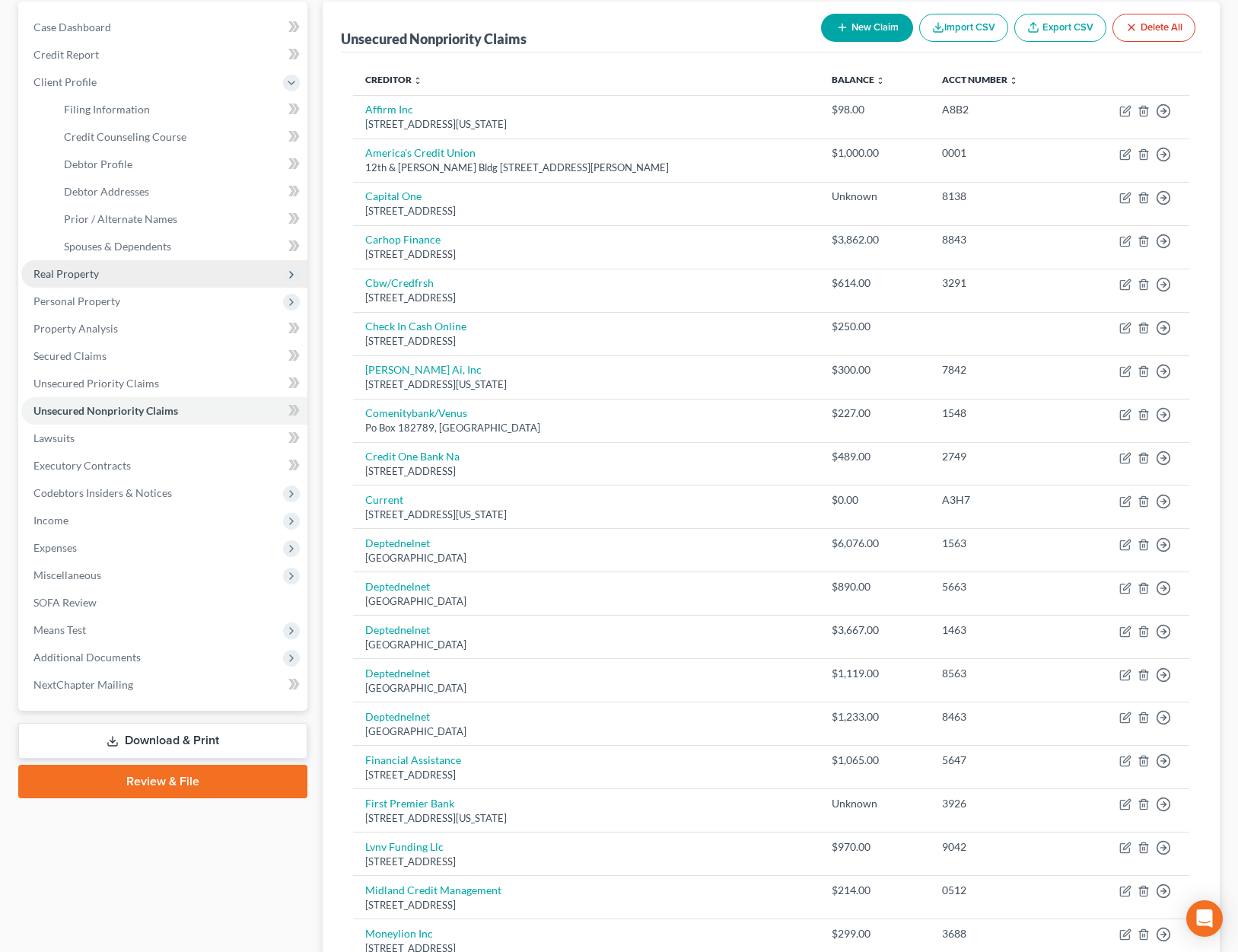
click at [170, 270] on span "Real Property" at bounding box center [164, 273] width 286 height 27
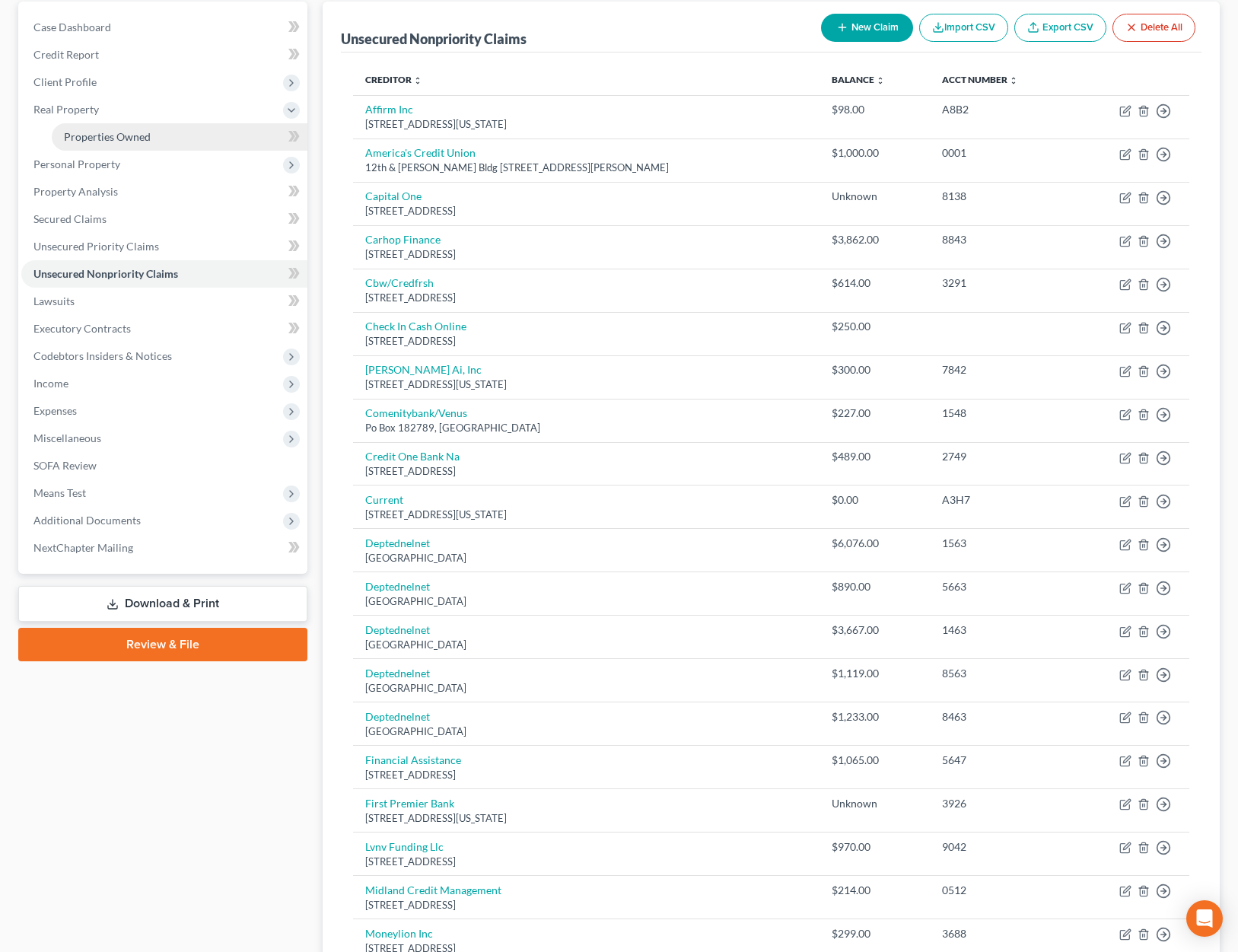
click at [161, 143] on link "Properties Owned" at bounding box center [180, 136] width 255 height 27
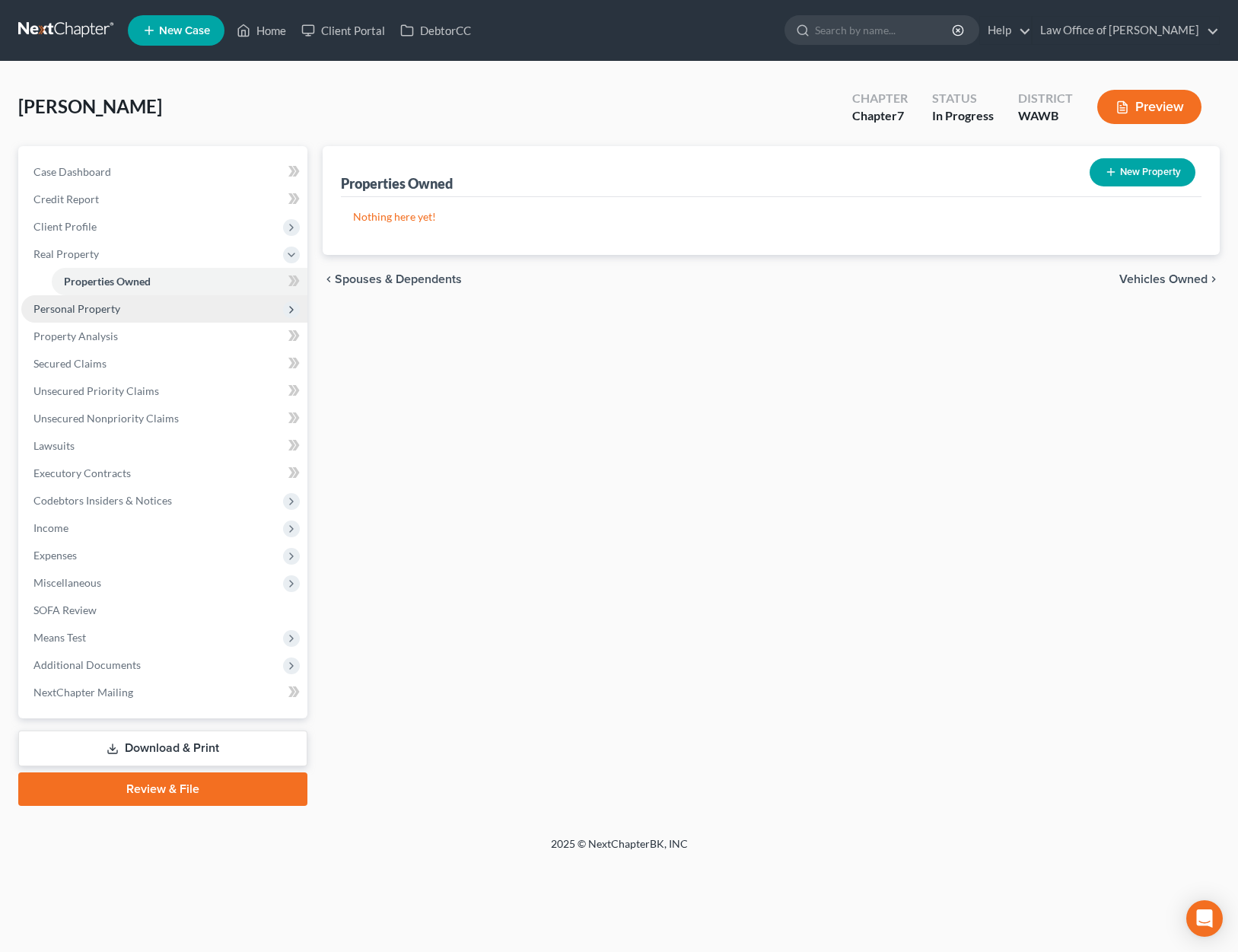
click at [135, 309] on span "Personal Property" at bounding box center [164, 308] width 286 height 27
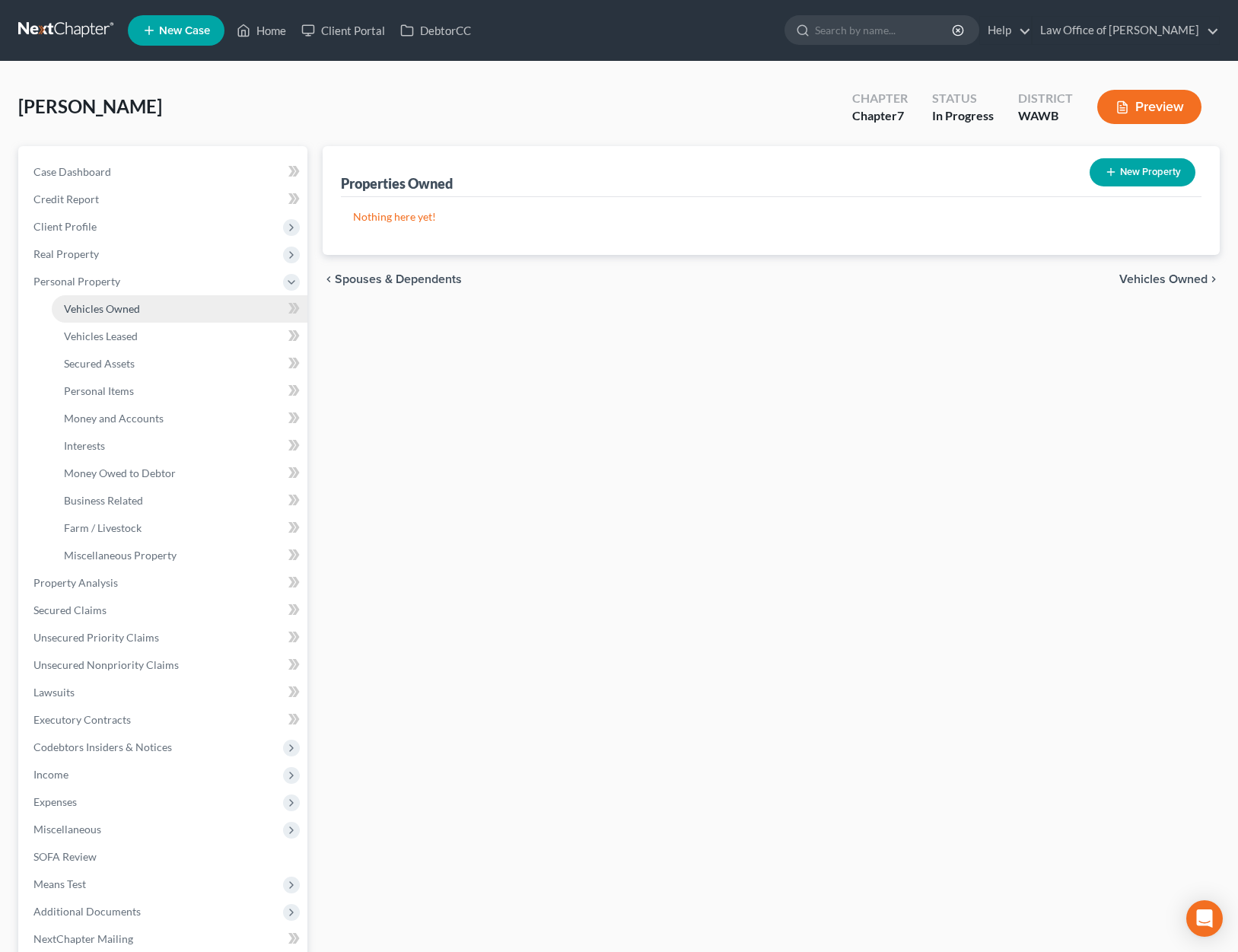
click at [135, 314] on span "Vehicles Owned" at bounding box center [102, 308] width 76 height 13
